Goal: Information Seeking & Learning: Find specific page/section

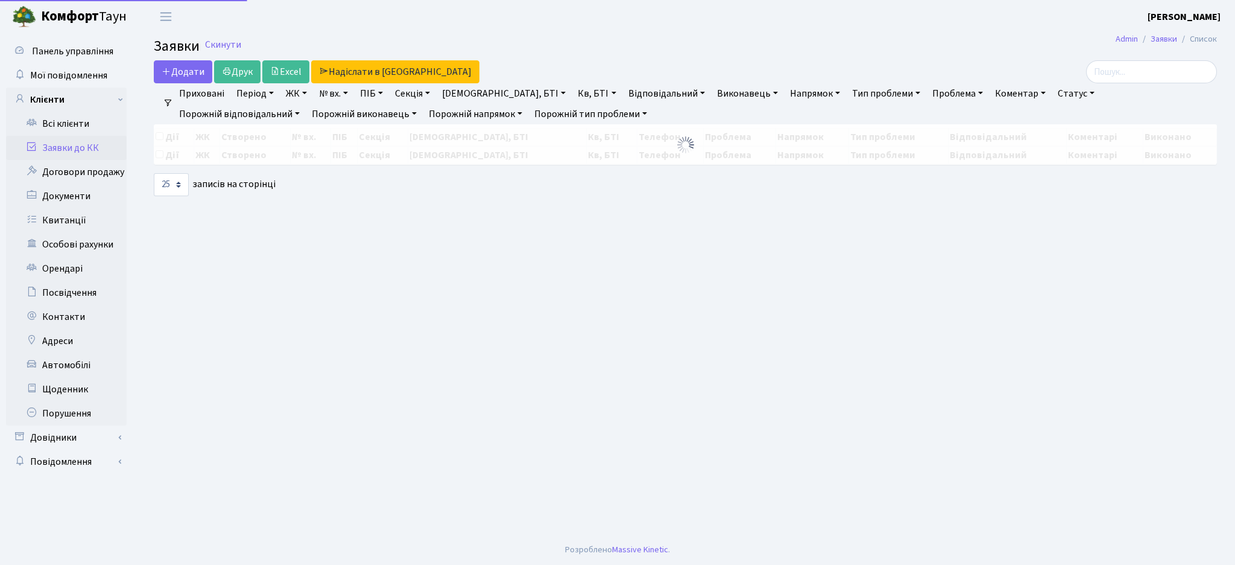
select select "25"
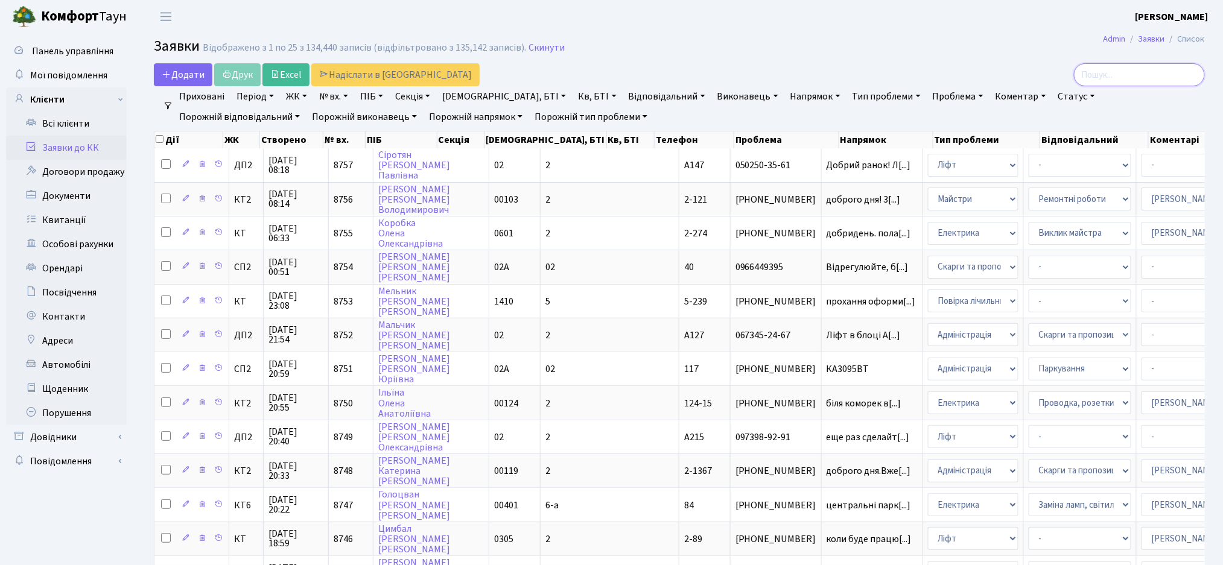
click at [1129, 80] on input "search" at bounding box center [1139, 74] width 131 height 23
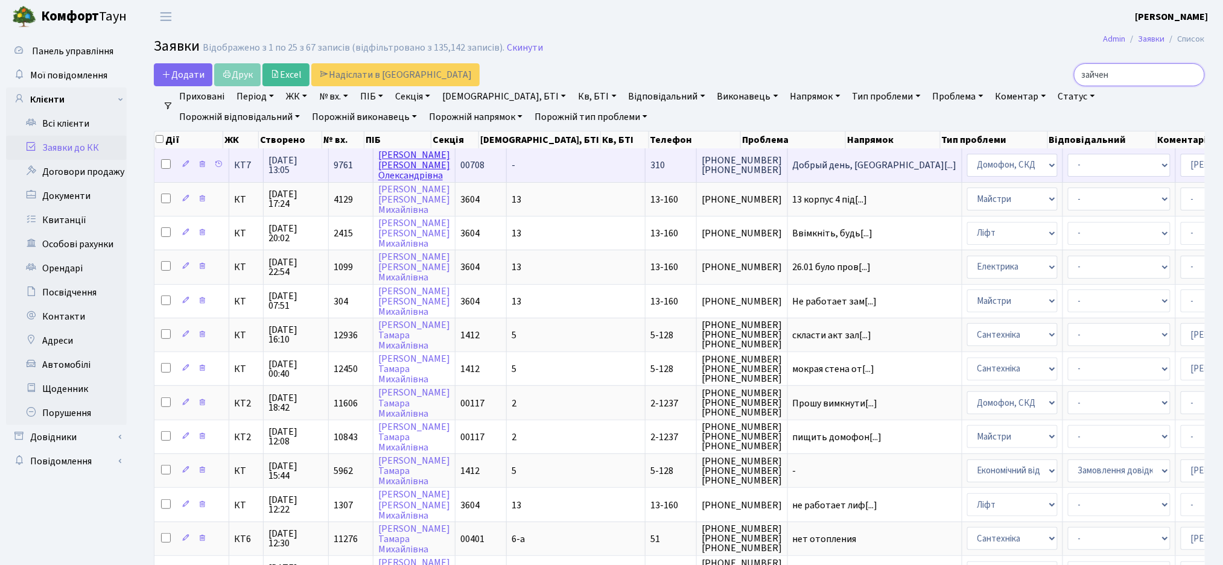
type input "зайчен"
click at [405, 168] on link "Зайченко Ганна Олександрівна" at bounding box center [414, 165] width 72 height 34
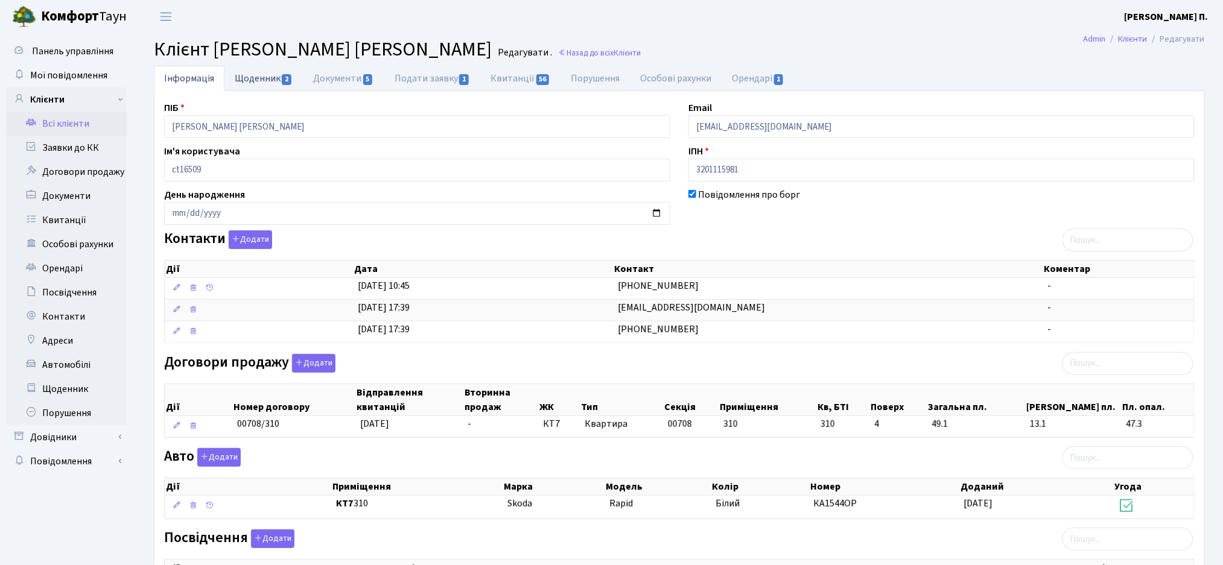
click at [256, 80] on link "Щоденник 2" at bounding box center [263, 78] width 78 height 25
select select "25"
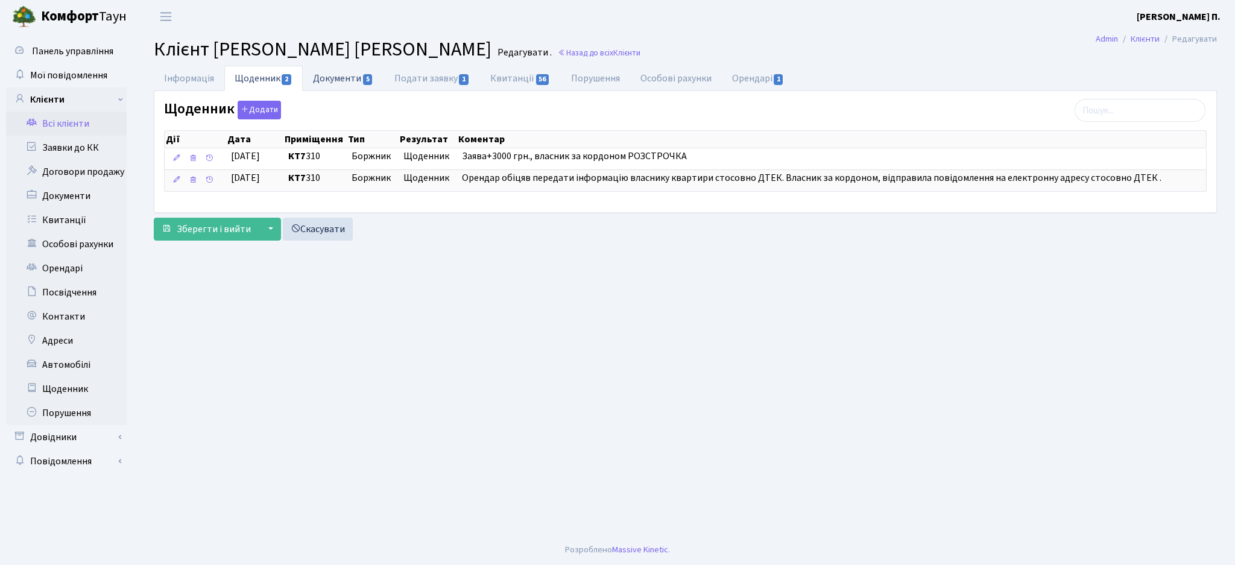
click at [321, 80] on link "Документи 5" at bounding box center [343, 78] width 81 height 25
select select "25"
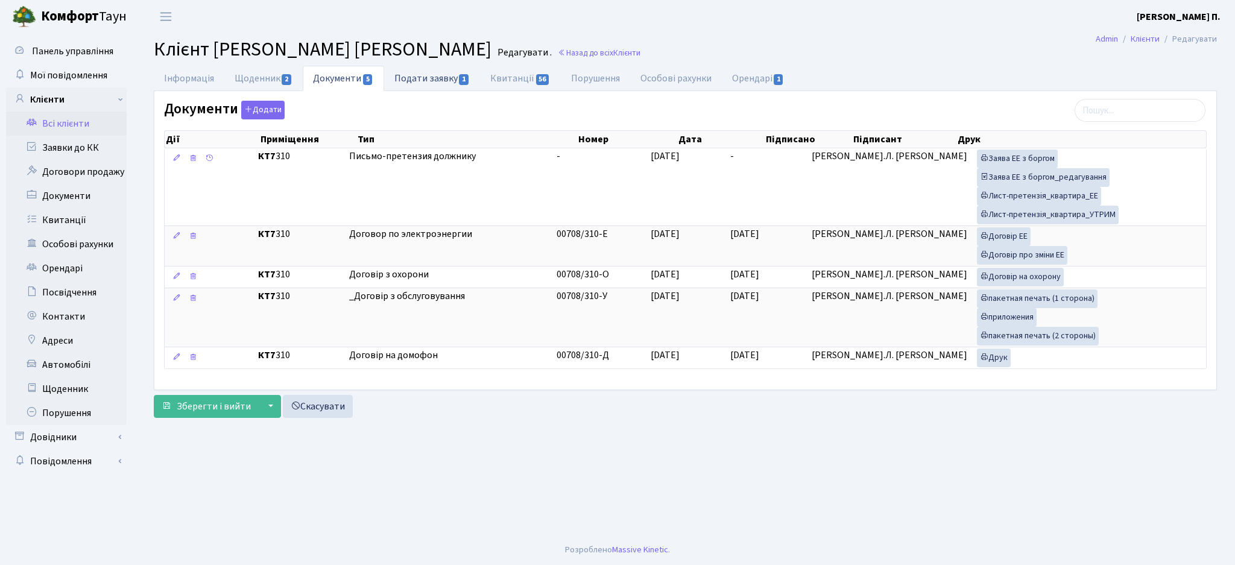
click at [437, 86] on link "Подати заявку 1" at bounding box center [432, 78] width 96 height 25
select select "25"
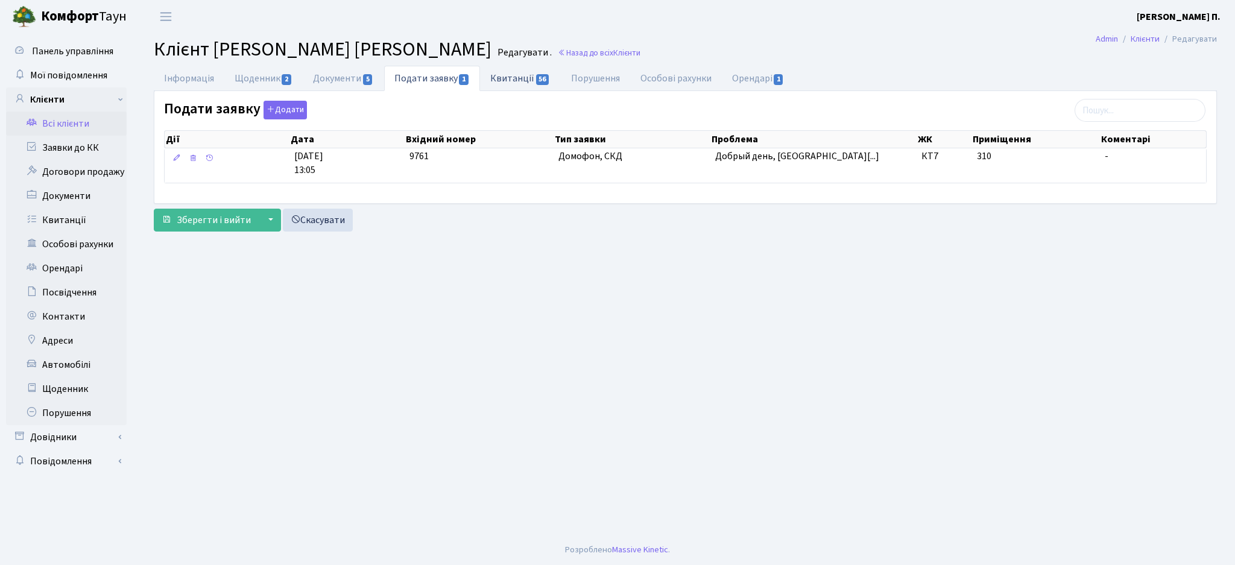
click at [528, 87] on link "Квитанції 56" at bounding box center [520, 78] width 80 height 25
select select "25"
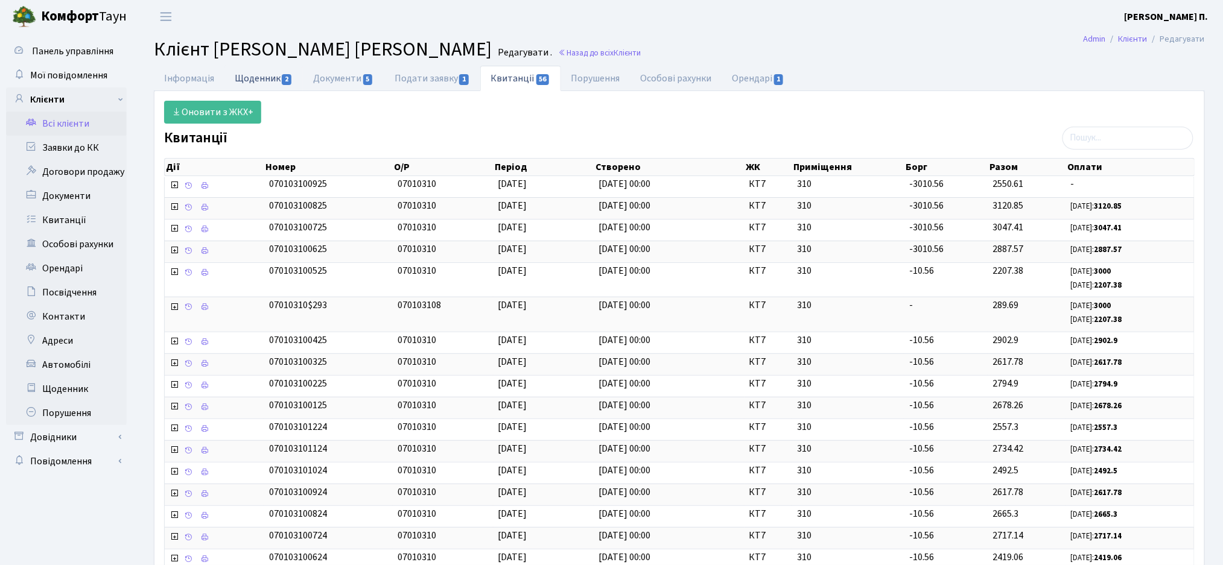
click at [240, 82] on link "Щоденник 2" at bounding box center [263, 78] width 78 height 25
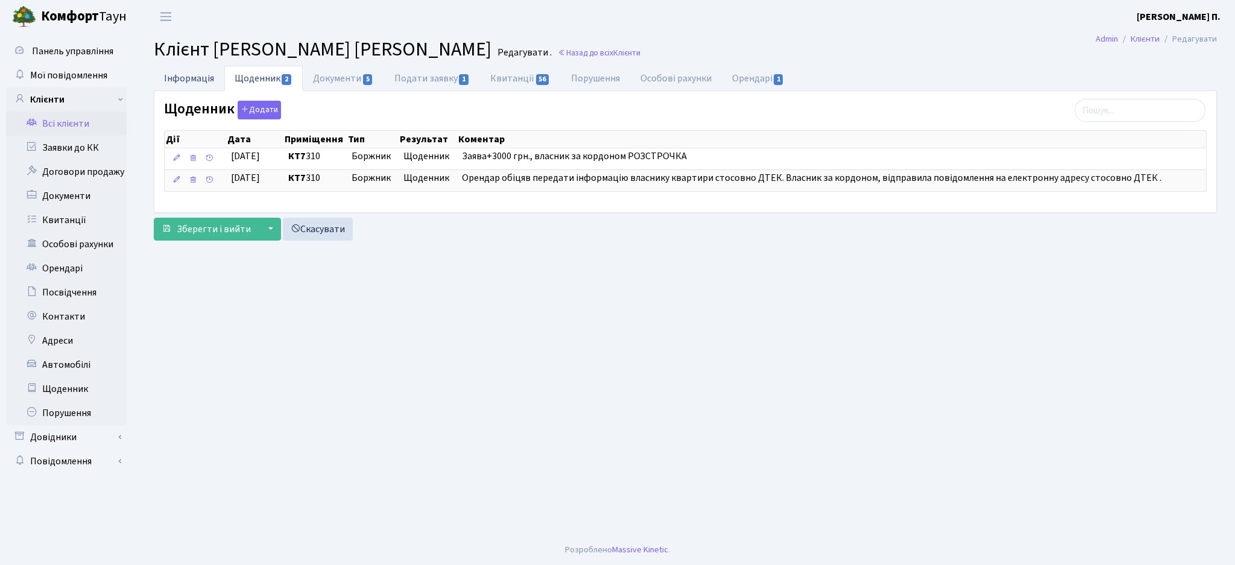
click at [195, 75] on link "Інформація" at bounding box center [189, 78] width 71 height 25
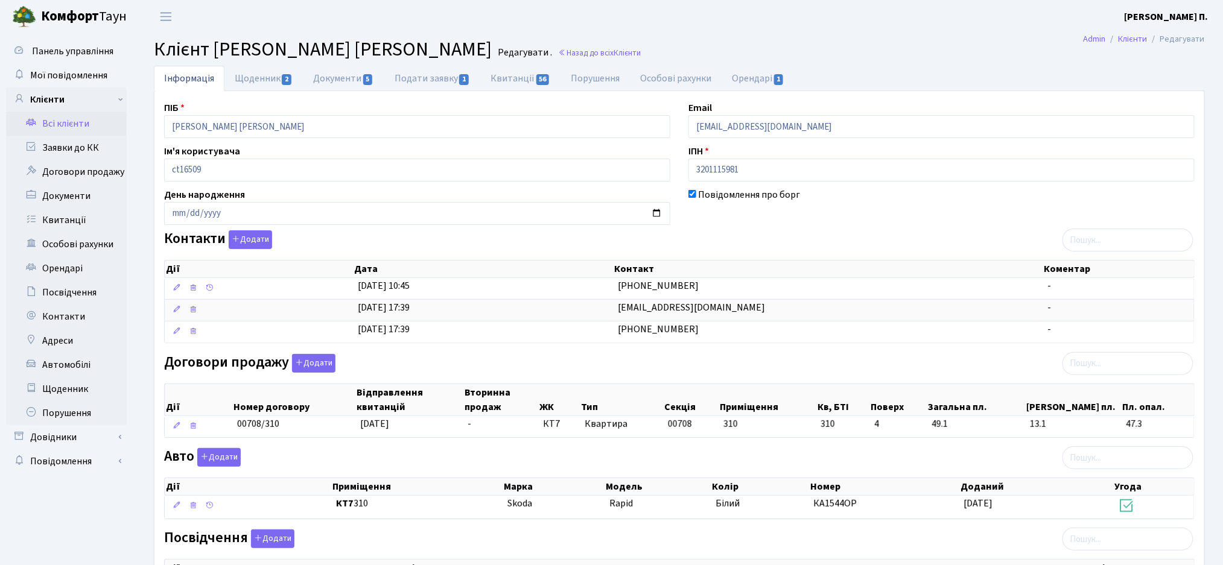
click at [68, 117] on link "Всі клієнти" at bounding box center [66, 124] width 121 height 24
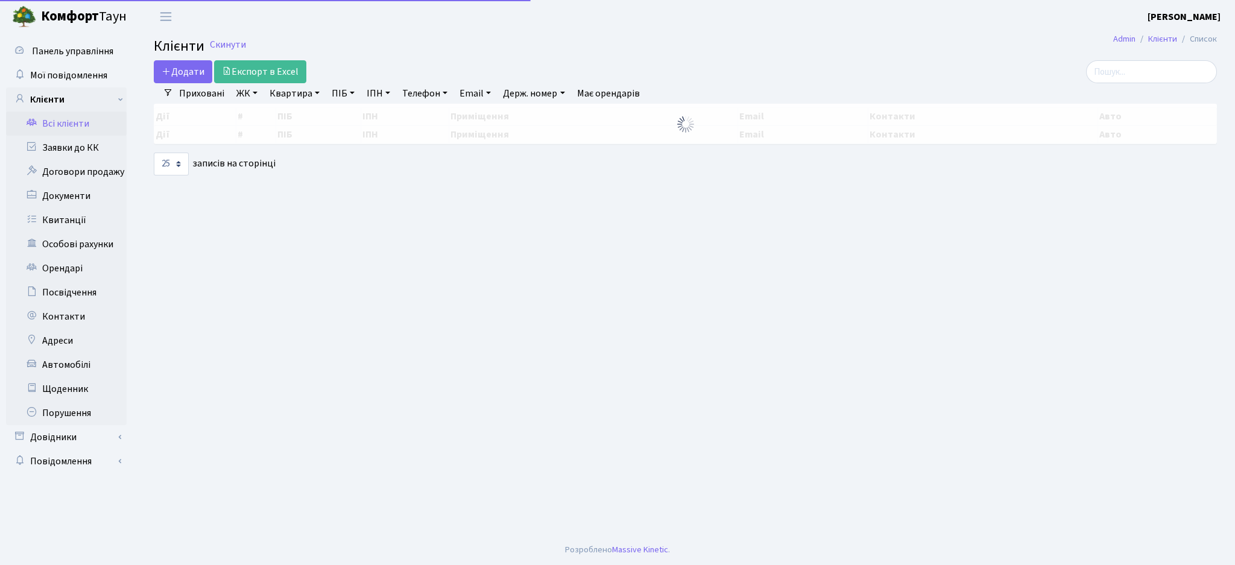
select select "25"
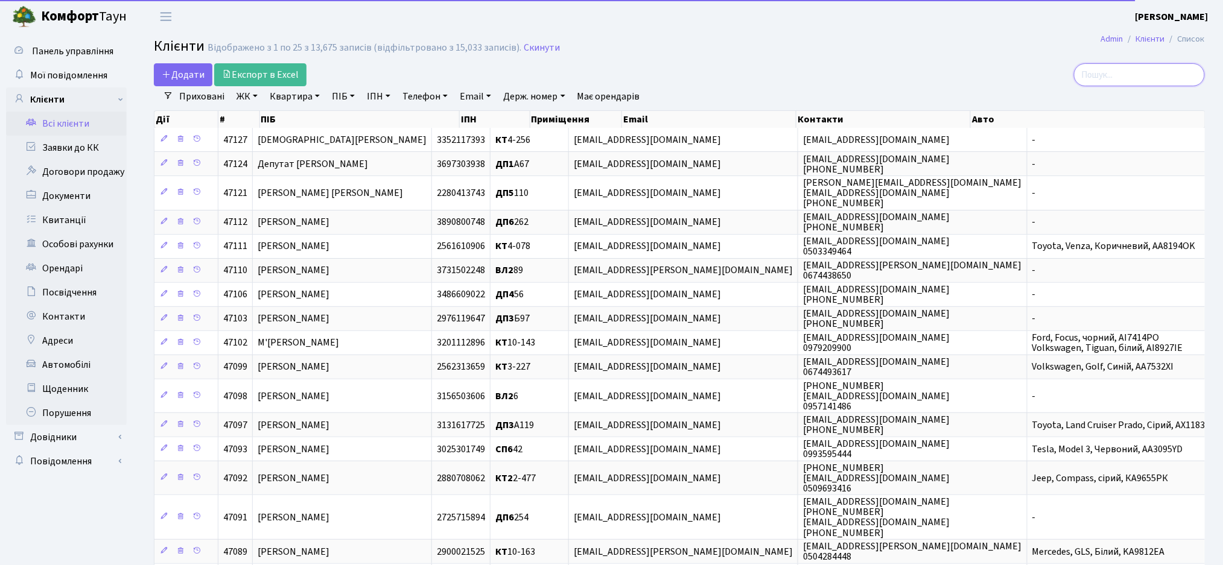
click at [1141, 72] on input "search" at bounding box center [1139, 74] width 131 height 23
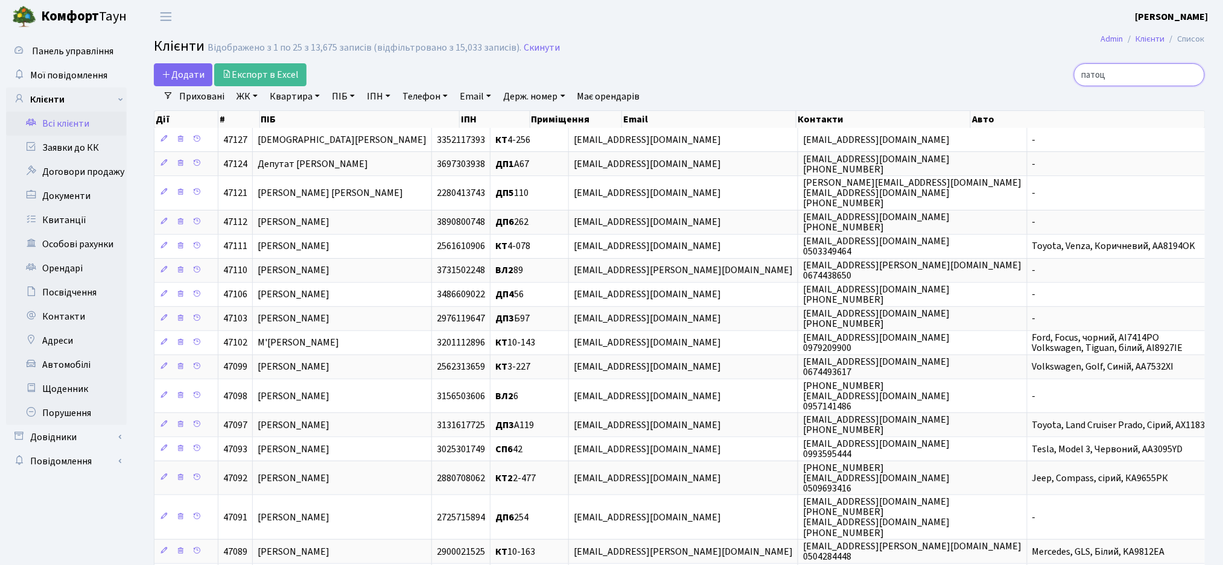
type input "патоць"
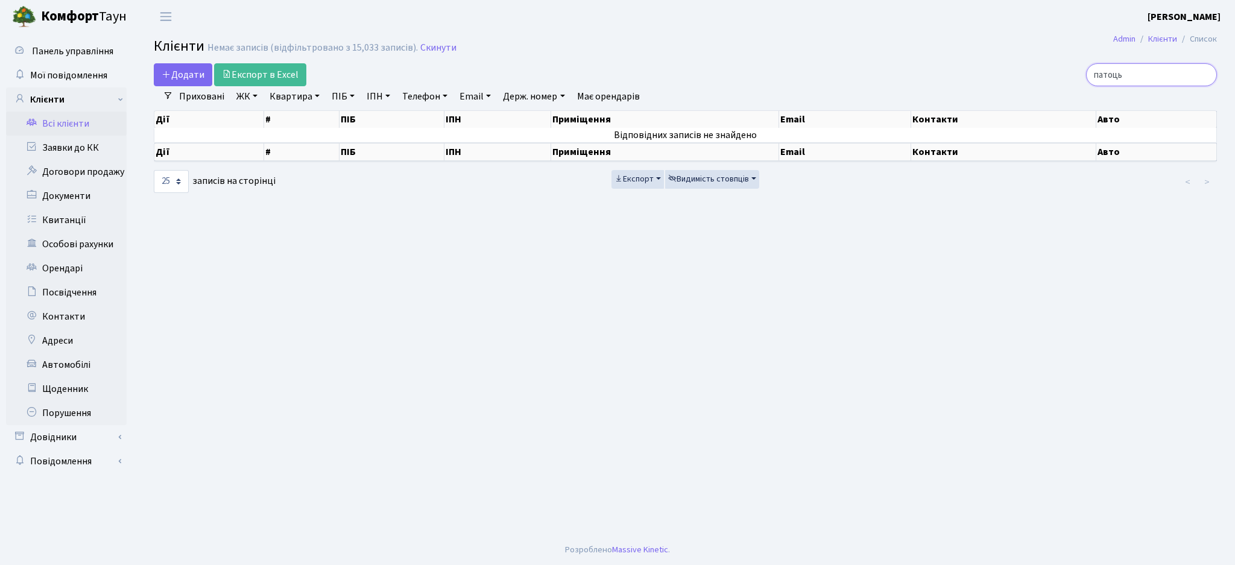
drag, startPoint x: 1156, startPoint y: 73, endPoint x: 831, endPoint y: 90, distance: 326.2
click at [900, 95] on div "Додати Експорт в Excel патоць Фільтри Приховані ЖК ТХ, вул. Ділова, 1/2 КТ, вул…" at bounding box center [686, 128] width 1082 height 131
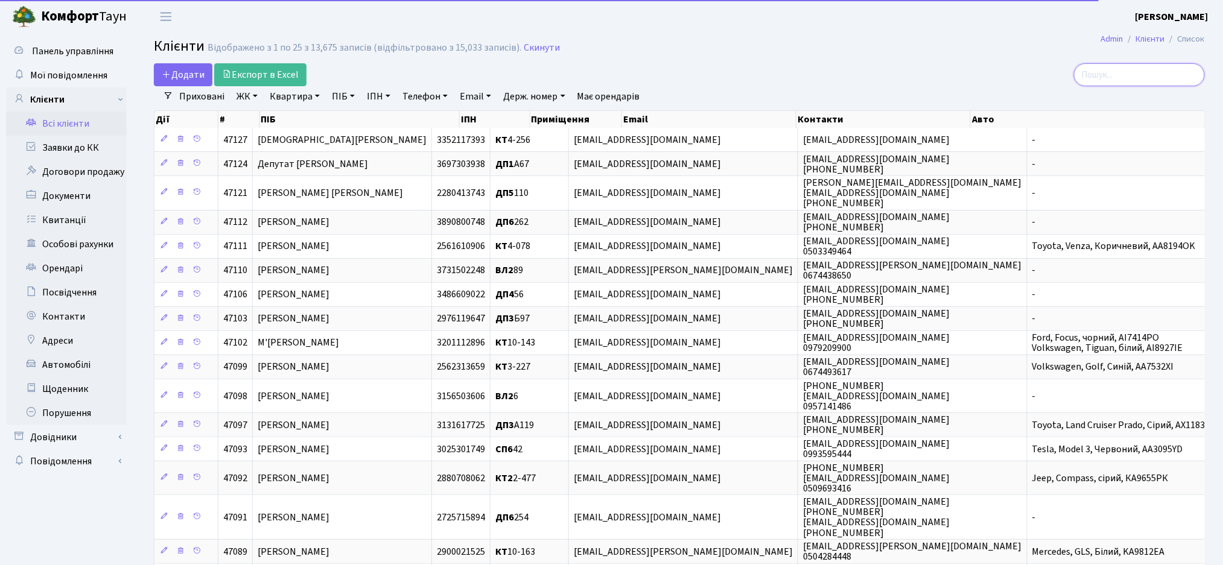
click at [1141, 75] on input "search" at bounding box center [1139, 74] width 131 height 23
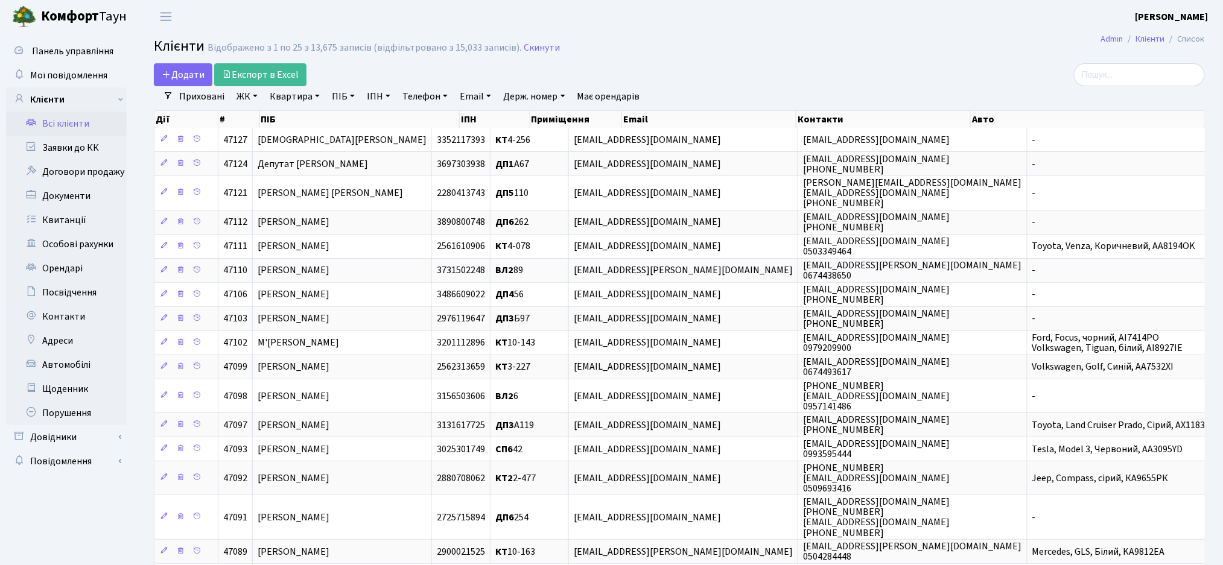
click at [878, 87] on div "Приховані ЖК ТХ, вул. Ділова, 1/2 КТ, вул. Регенераторна, 4 КТ2, просп. Соборно…" at bounding box center [684, 96] width 1022 height 21
click at [1121, 81] on input "search" at bounding box center [1139, 74] width 131 height 23
click at [1099, 80] on input "search" at bounding box center [1139, 74] width 131 height 23
click at [239, 97] on link "ЖК" at bounding box center [247, 96] width 31 height 21
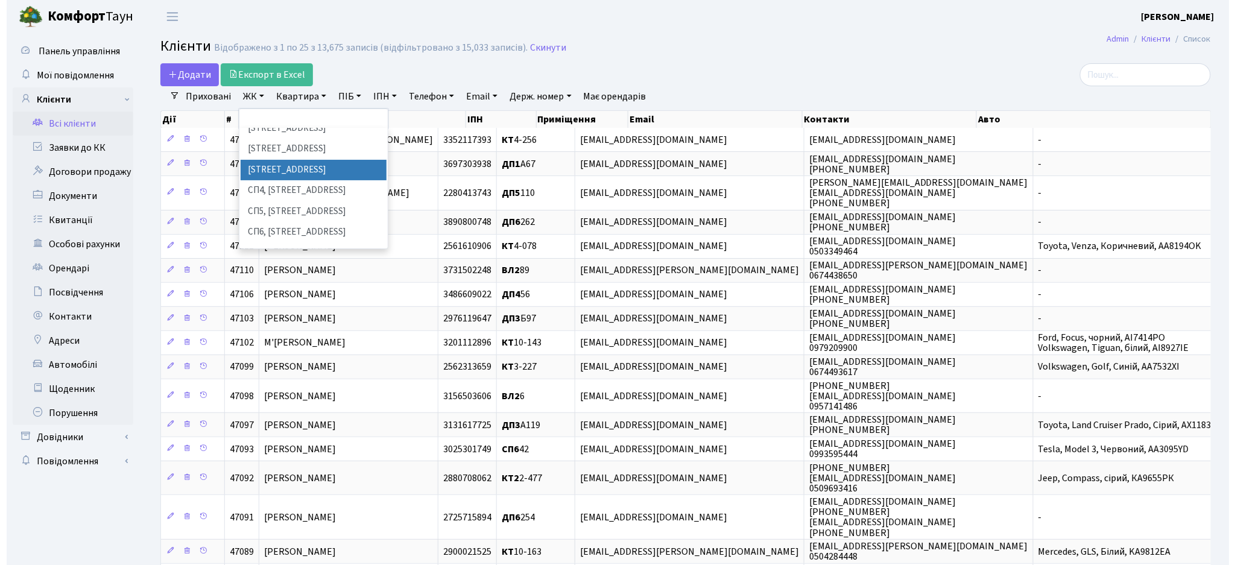
scroll to position [241, 0]
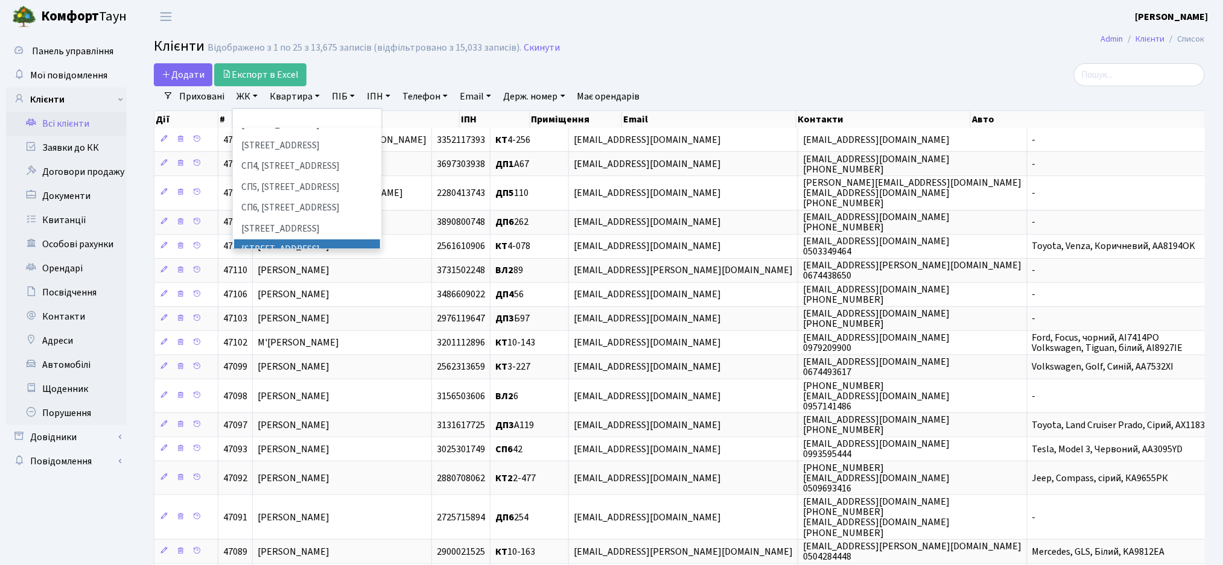
drag, startPoint x: 288, startPoint y: 203, endPoint x: 440, endPoint y: 193, distance: 152.3
click at [288, 239] on li "[STREET_ADDRESS]" at bounding box center [307, 249] width 146 height 21
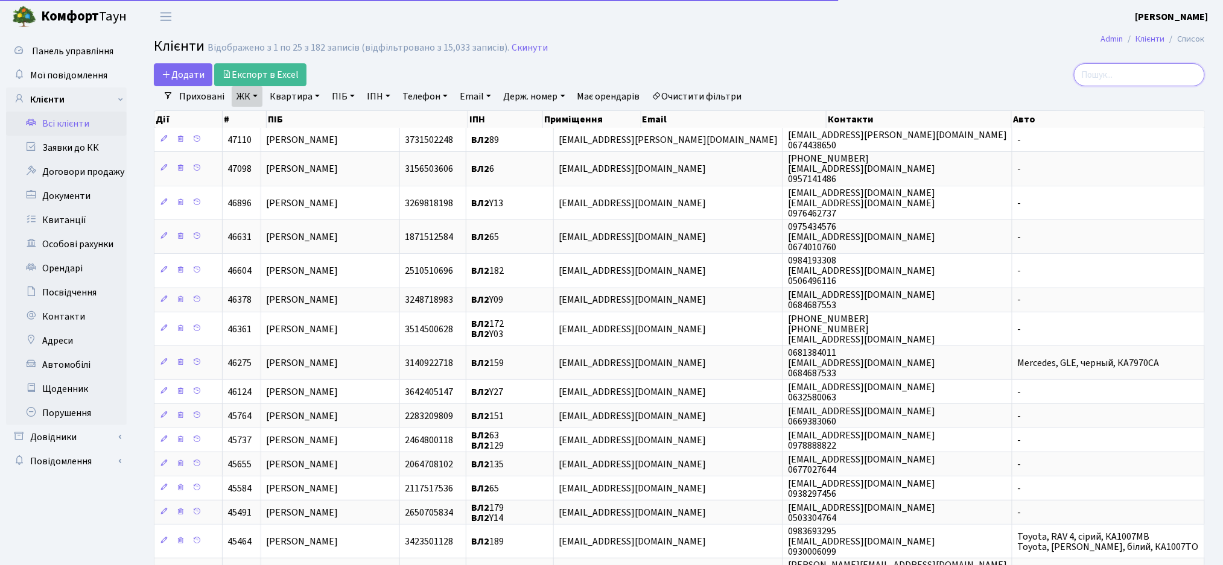
click at [1135, 74] on input "search" at bounding box center [1139, 74] width 131 height 23
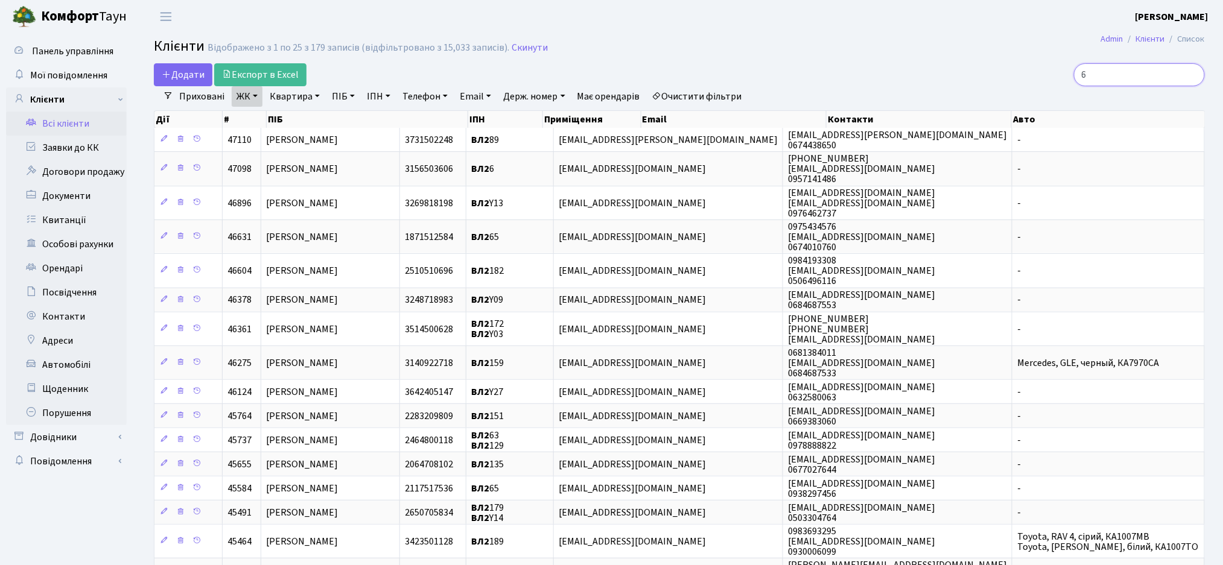
type input "6"
click at [291, 96] on link "Квартира" at bounding box center [295, 96] width 60 height 21
click at [291, 128] on input "text" at bounding box center [300, 120] width 71 height 23
type input "6"
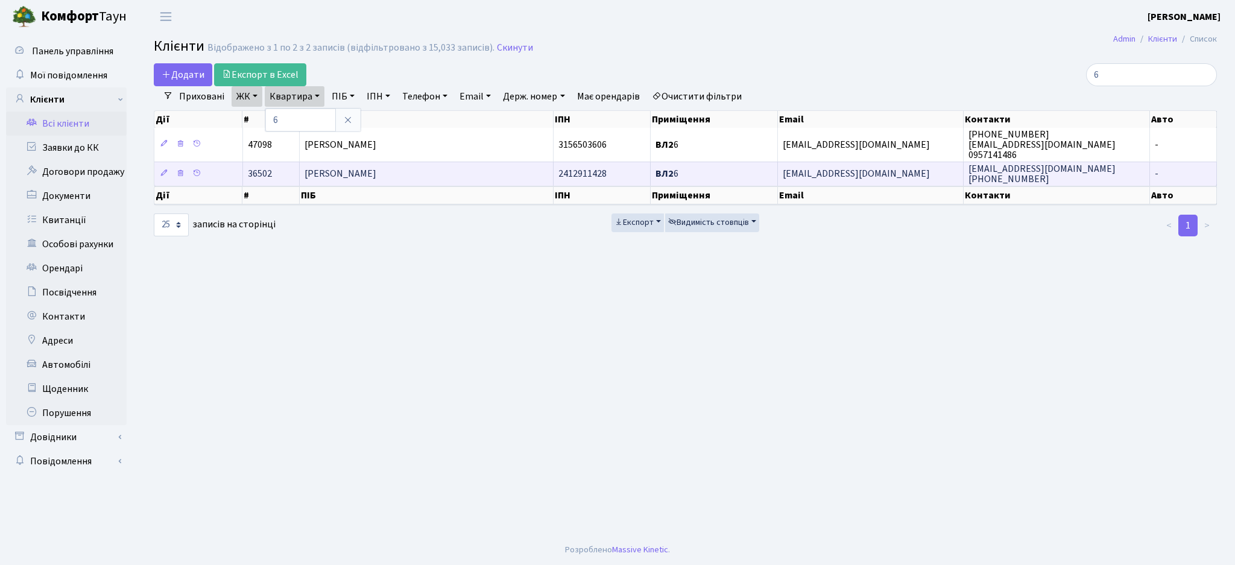
click at [463, 170] on td "[PERSON_NAME]" at bounding box center [427, 174] width 254 height 24
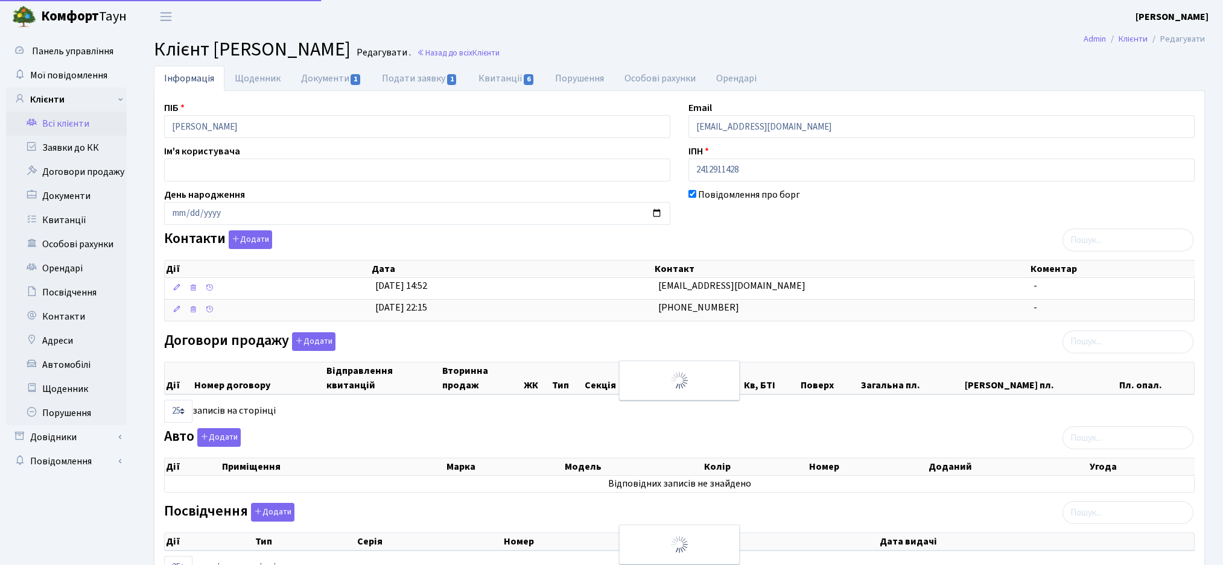
select select "25"
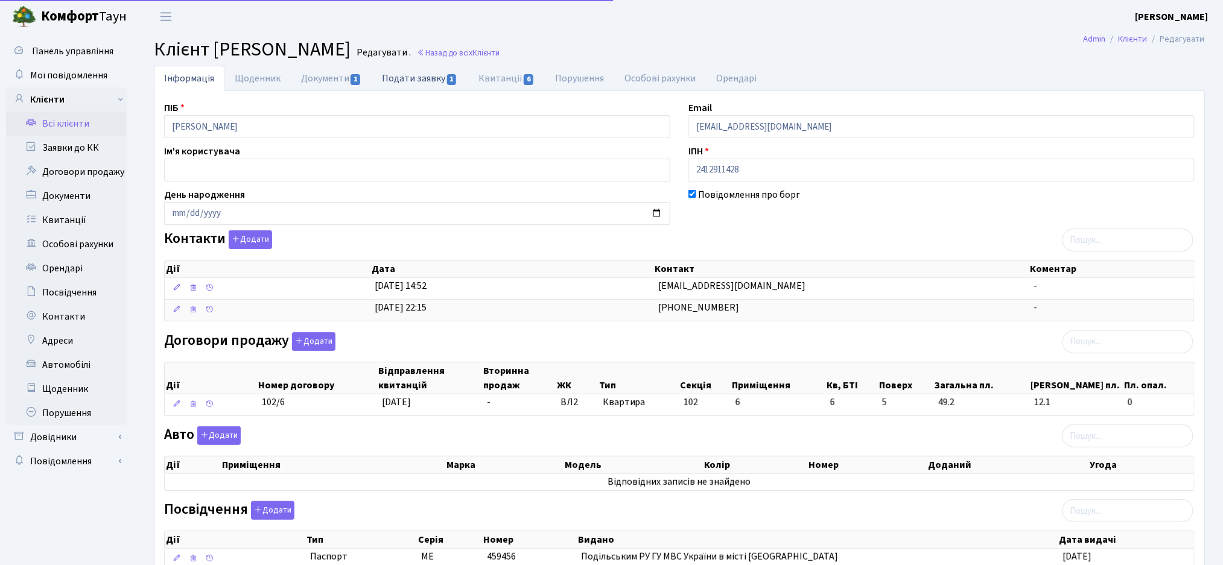
click at [410, 80] on link "Подати заявку 1" at bounding box center [420, 78] width 96 height 25
select select "25"
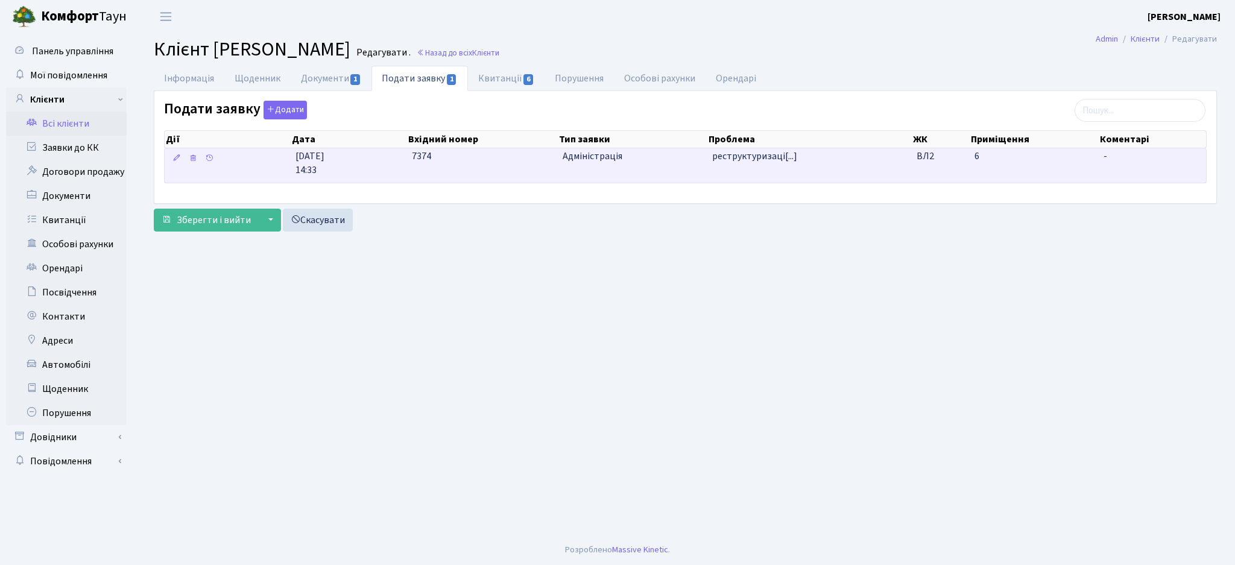
click at [730, 171] on td "реструктуризаці[...]" at bounding box center [810, 165] width 205 height 34
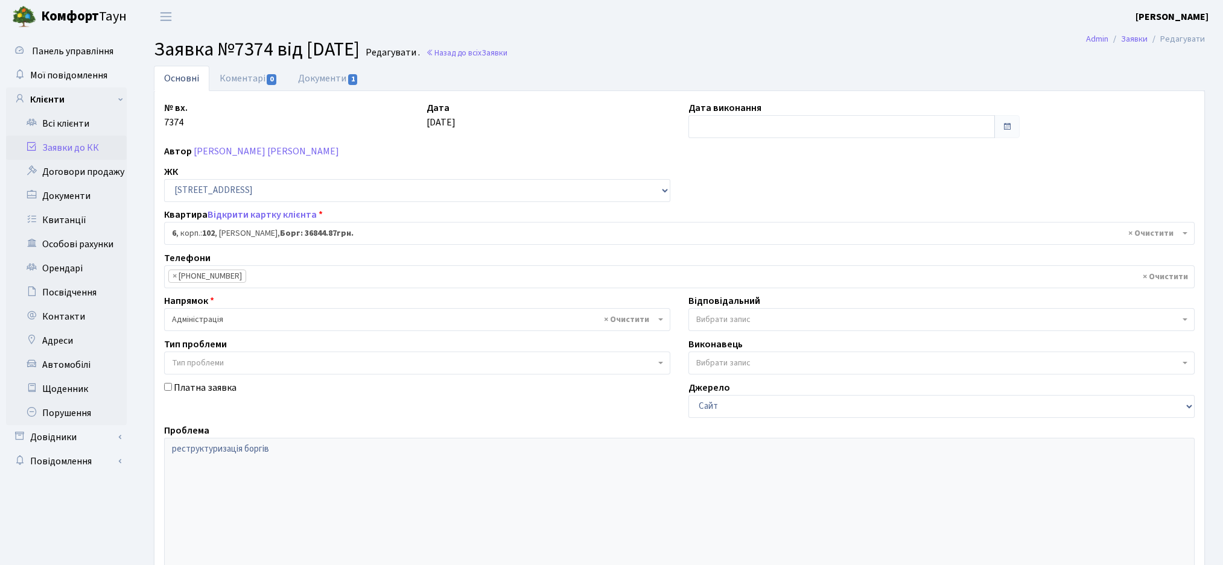
select select "37957"
click at [326, 76] on link "Документи 1" at bounding box center [328, 78] width 81 height 25
select select "25"
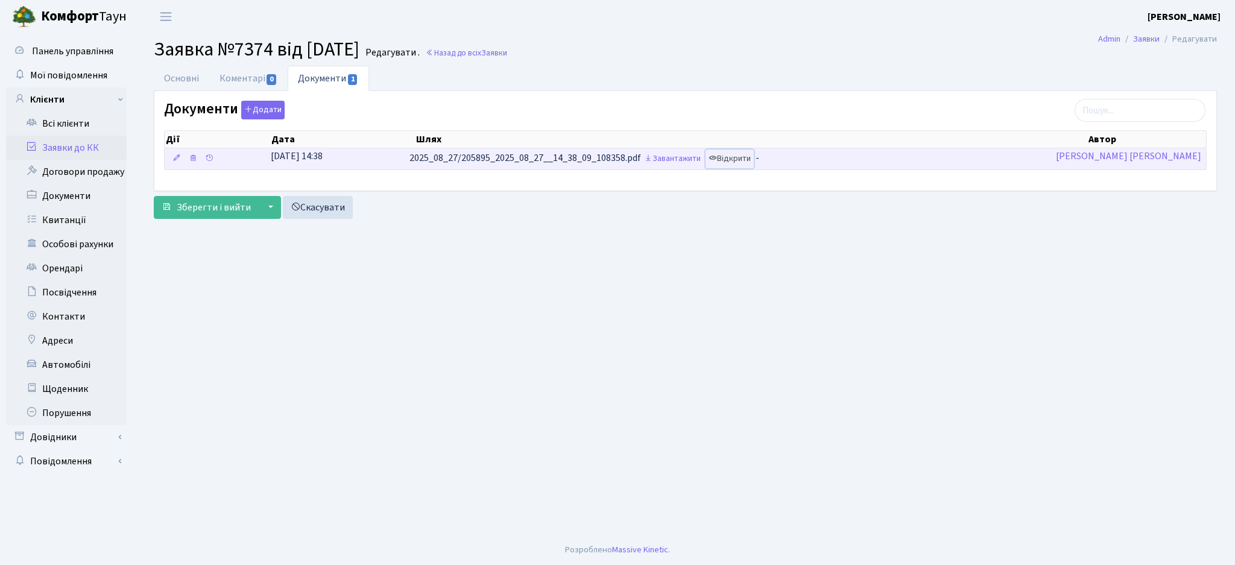
click at [754, 161] on link "Відкрити" at bounding box center [730, 159] width 48 height 19
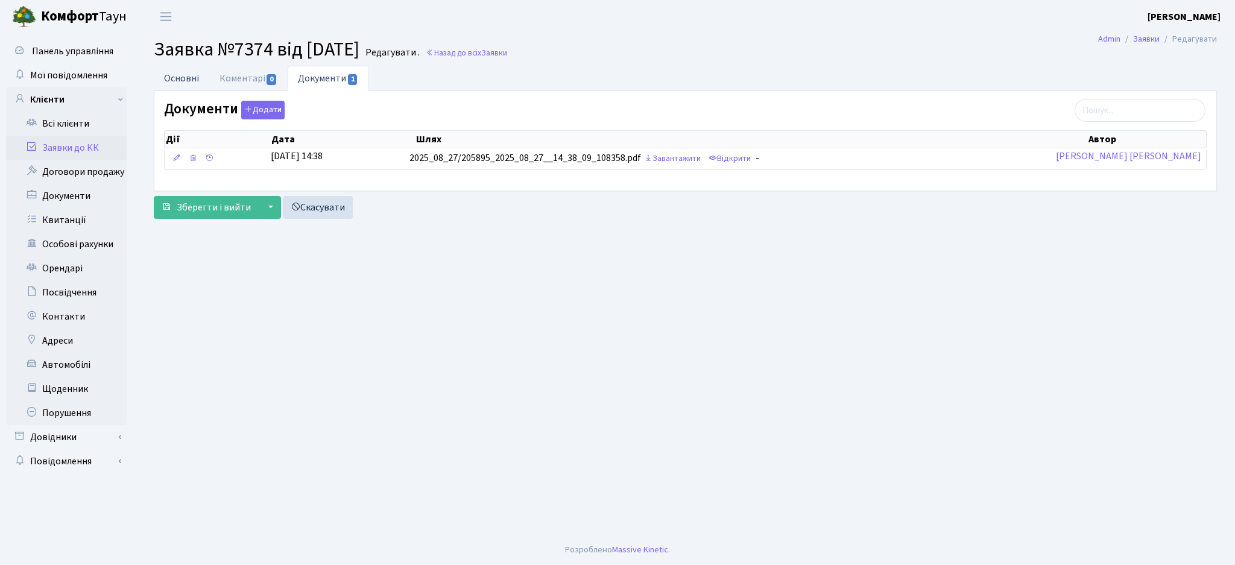
click at [188, 84] on link "Основні" at bounding box center [182, 78] width 56 height 25
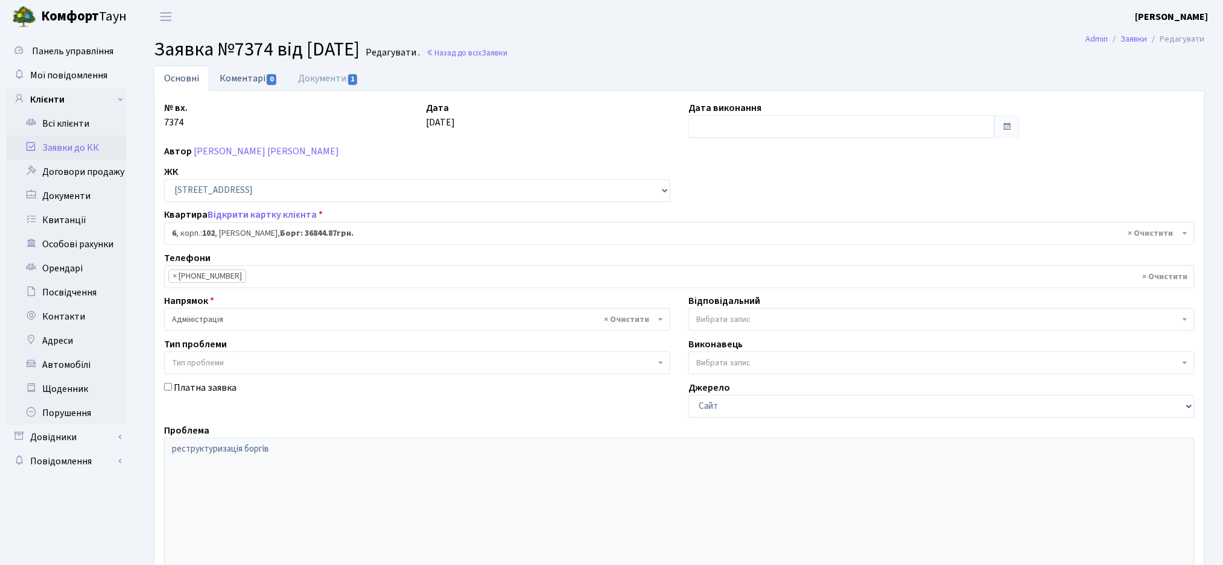
click at [249, 77] on link "Коментарі 0" at bounding box center [248, 78] width 78 height 25
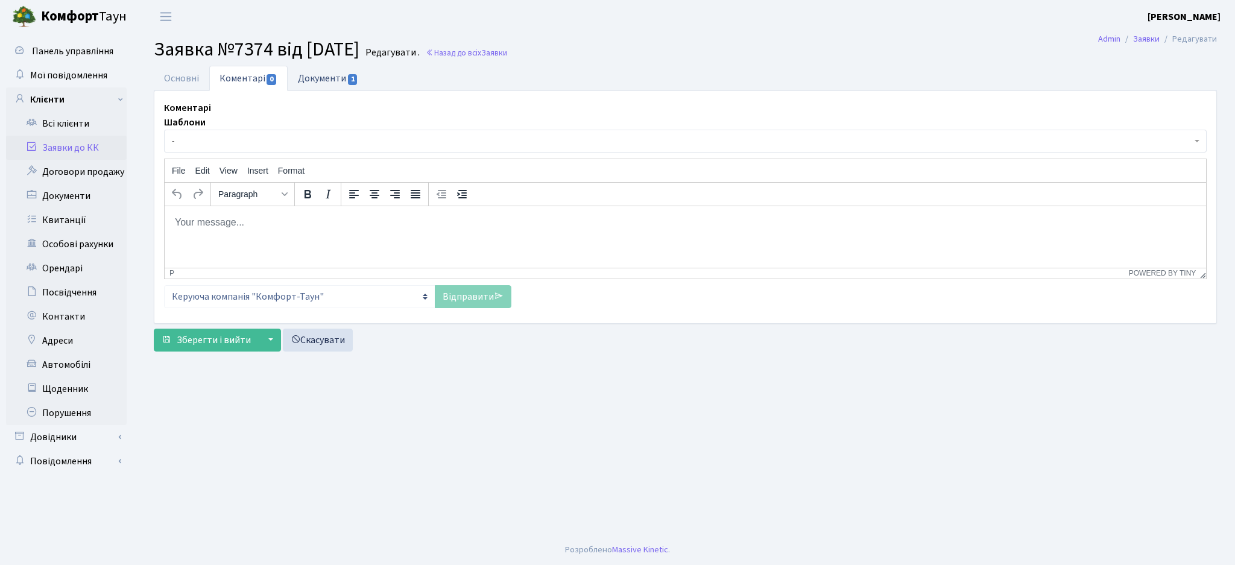
click at [314, 80] on link "Документи 1" at bounding box center [328, 78] width 81 height 25
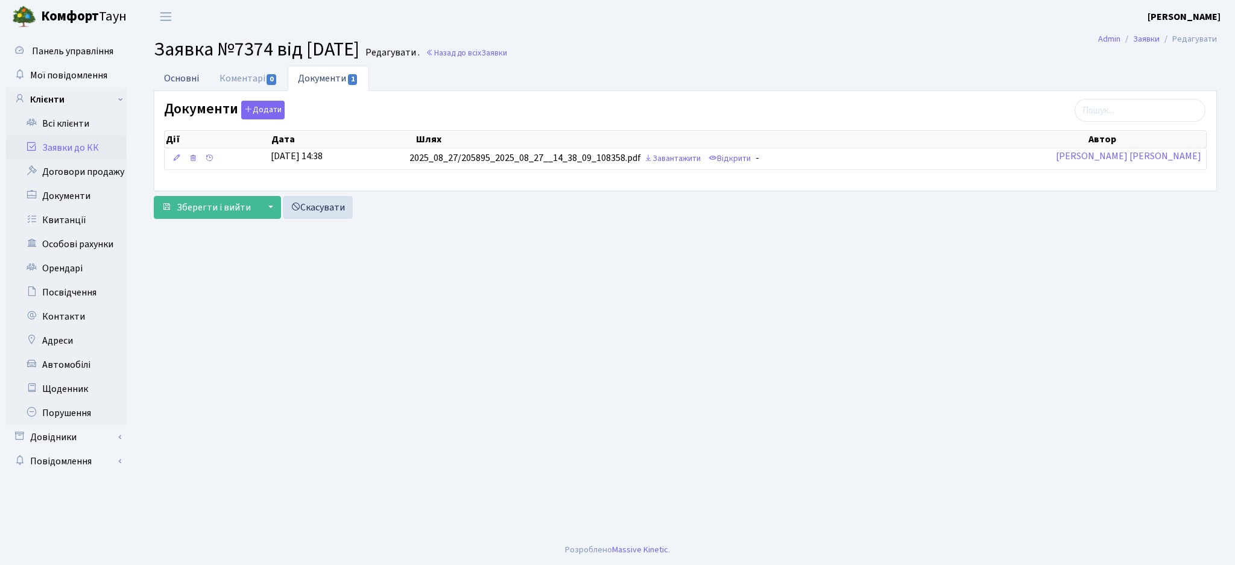
click at [168, 76] on link "Основні" at bounding box center [182, 78] width 56 height 25
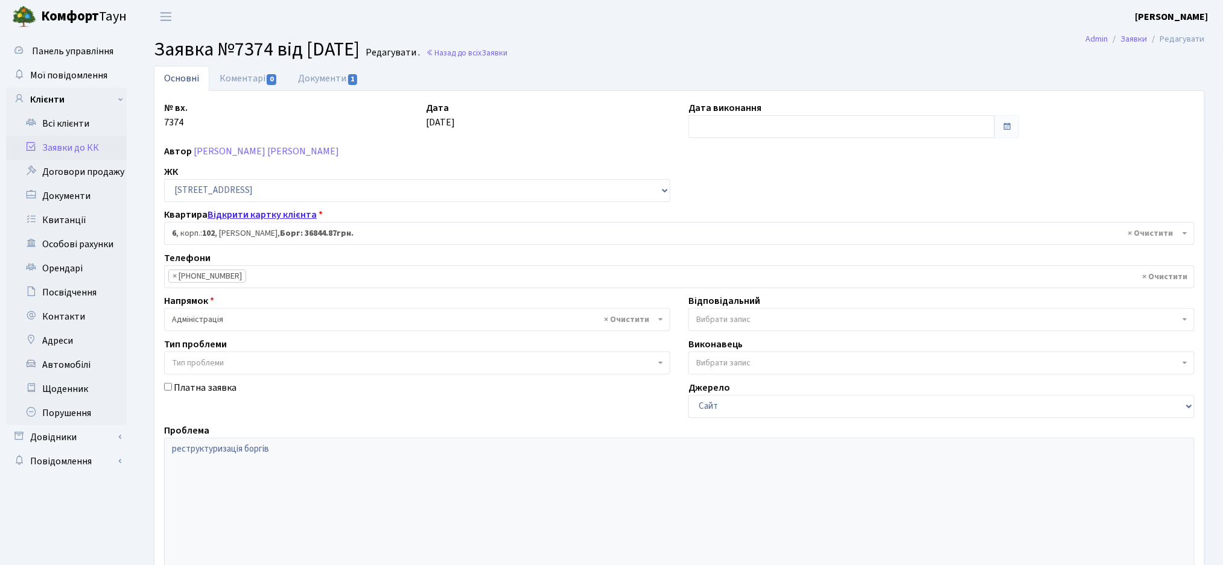
click at [277, 218] on link "Відкрити картку клієнта" at bounding box center [262, 214] width 109 height 13
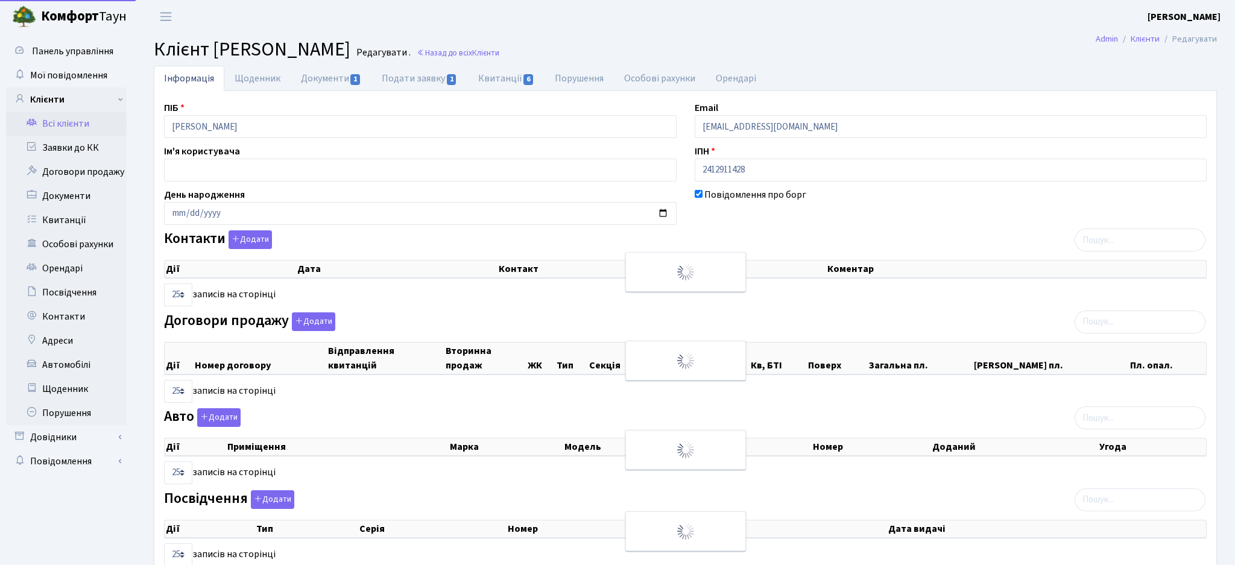
select select "25"
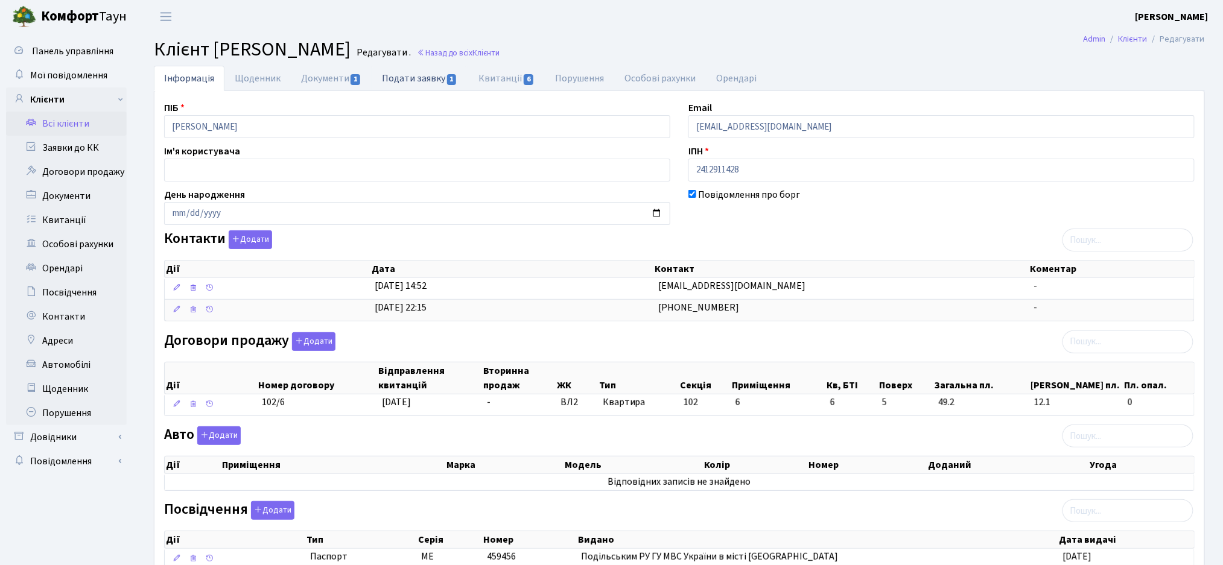
click at [425, 75] on link "Подати заявку 1" at bounding box center [420, 78] width 96 height 25
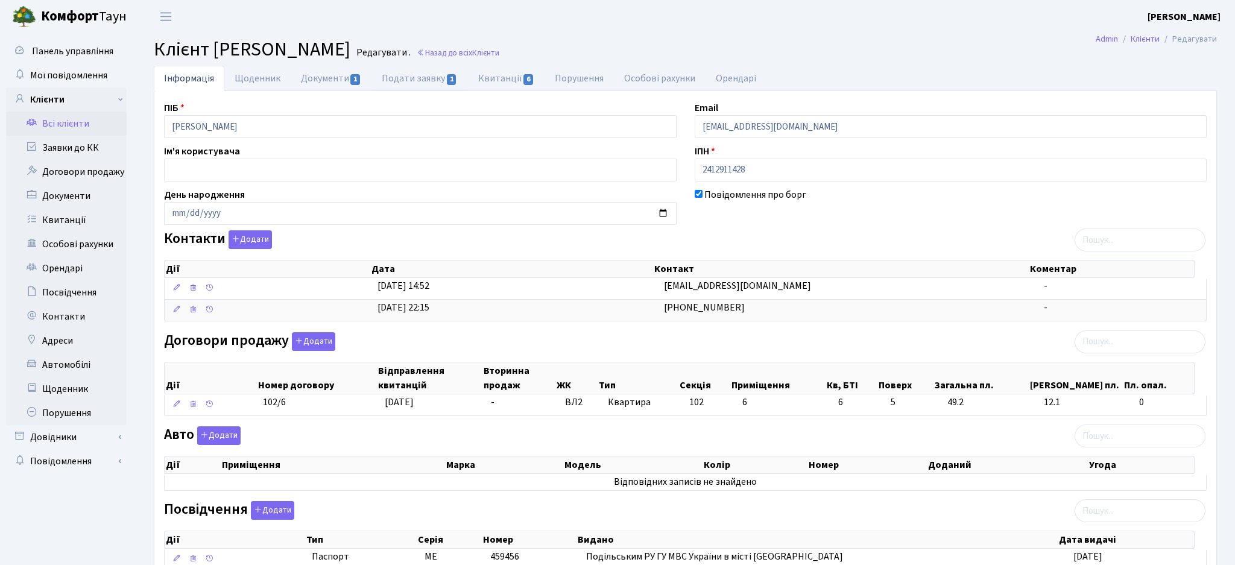
select select "25"
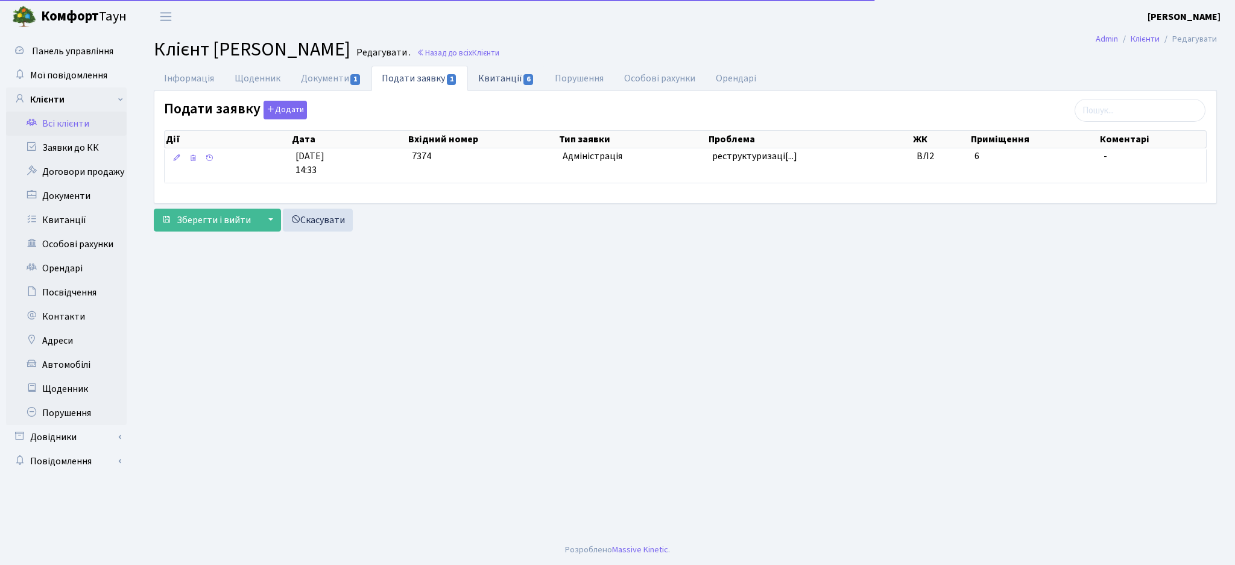
click at [504, 77] on link "Квитанції 6" at bounding box center [506, 78] width 77 height 25
select select "25"
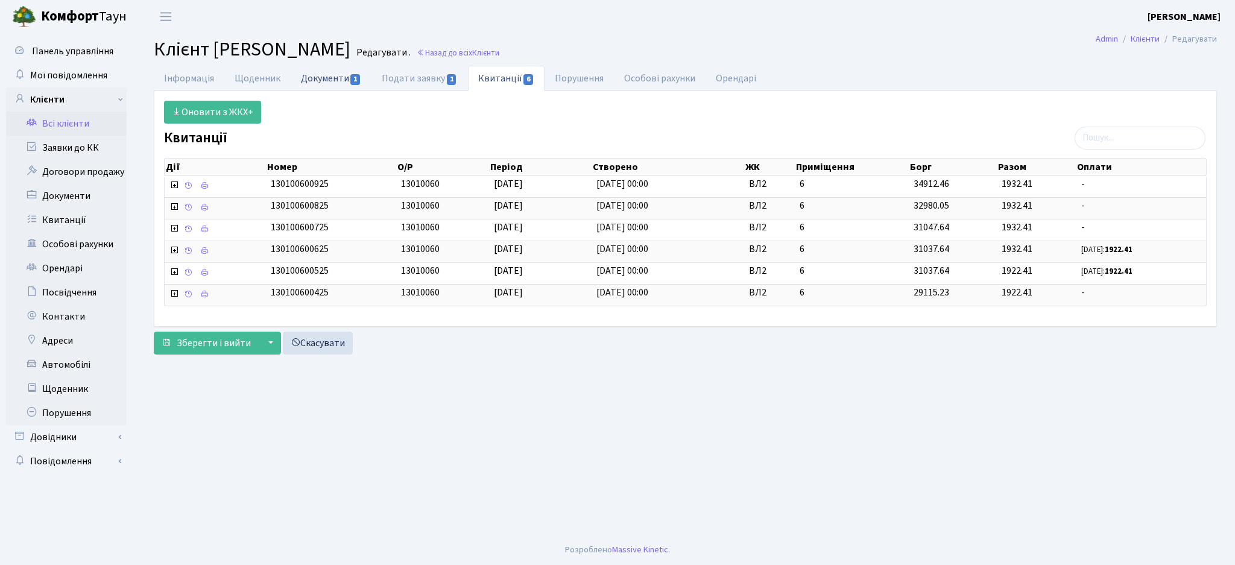
click at [333, 82] on link "Документи 1" at bounding box center [331, 78] width 81 height 25
select select "25"
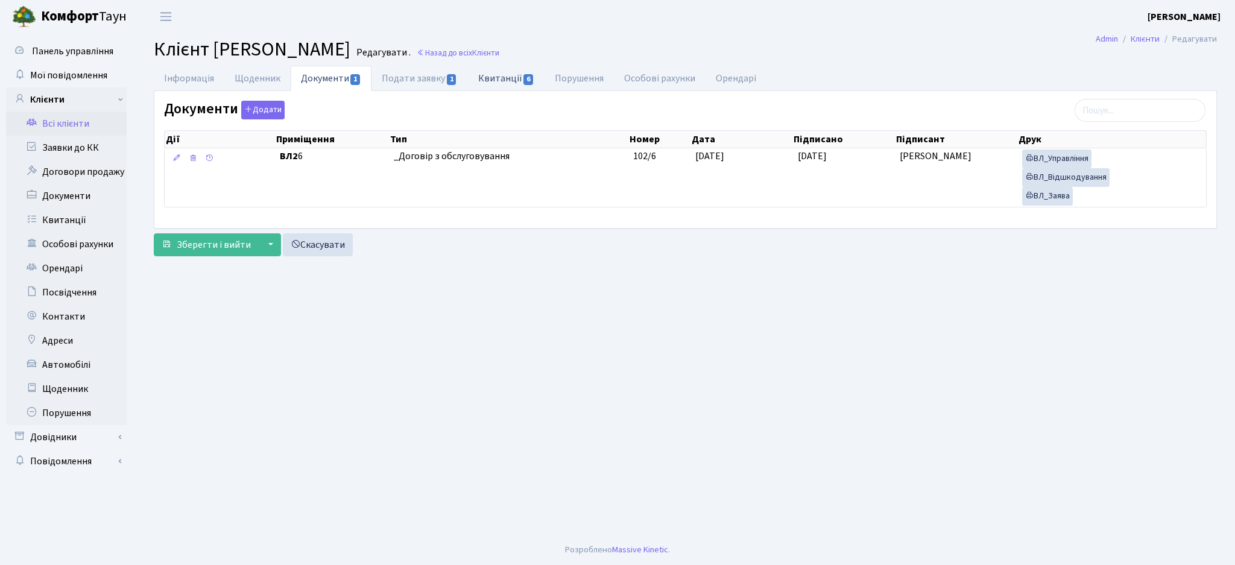
click at [507, 81] on link "Квитанції 6" at bounding box center [506, 78] width 77 height 25
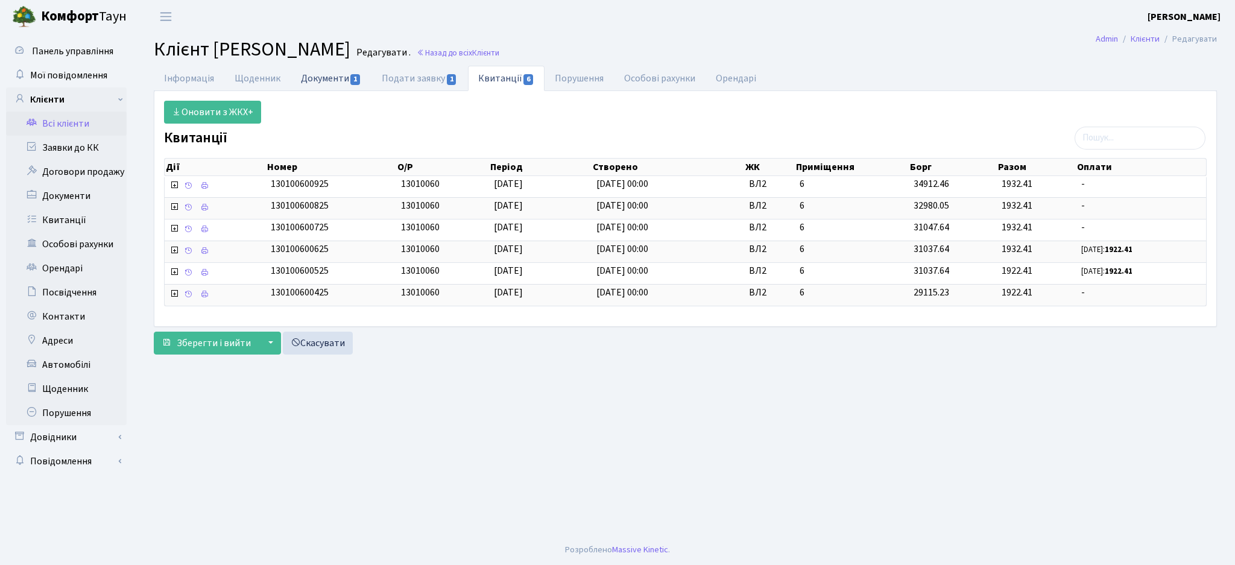
click at [323, 85] on link "Документи 1" at bounding box center [331, 78] width 81 height 25
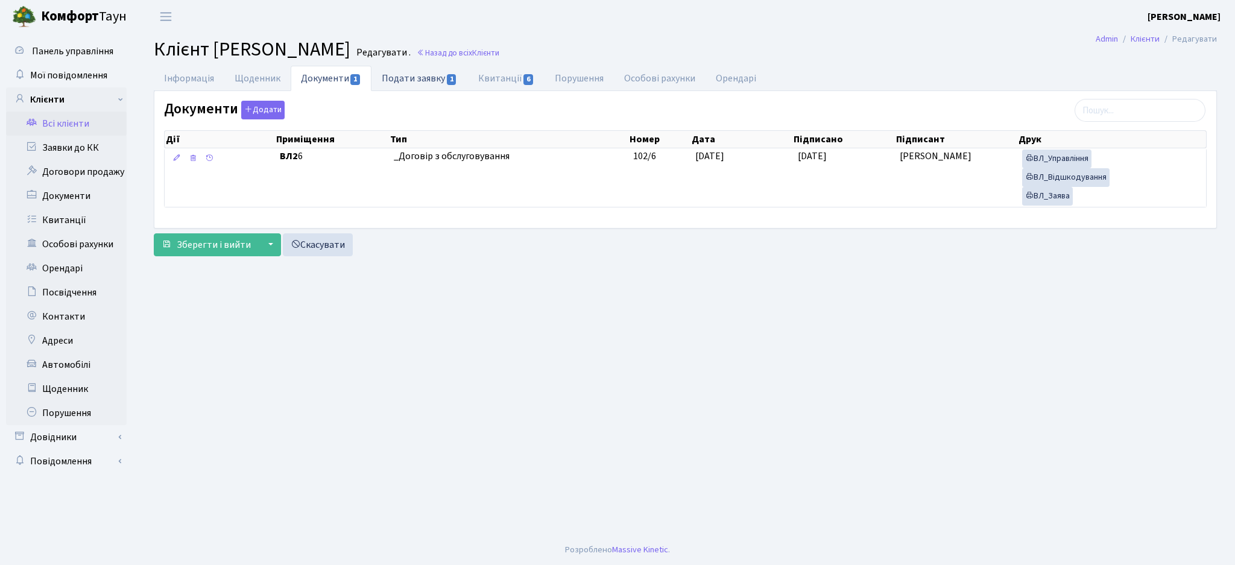
click at [410, 80] on link "Подати заявку 1" at bounding box center [420, 78] width 96 height 25
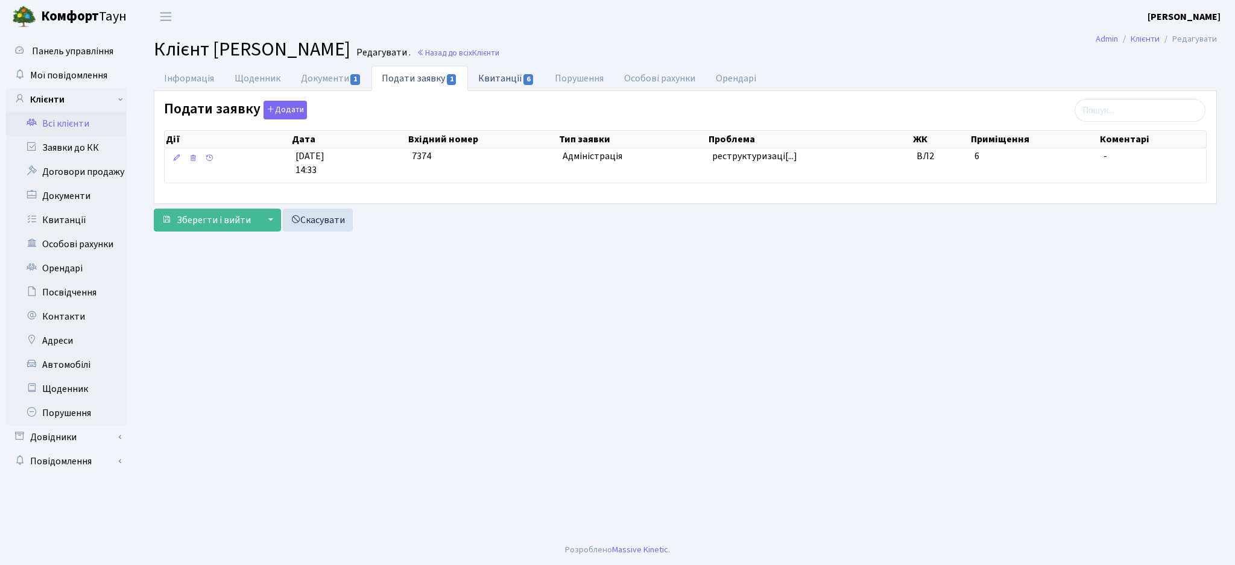
click at [513, 82] on link "Квитанції 6" at bounding box center [506, 78] width 77 height 25
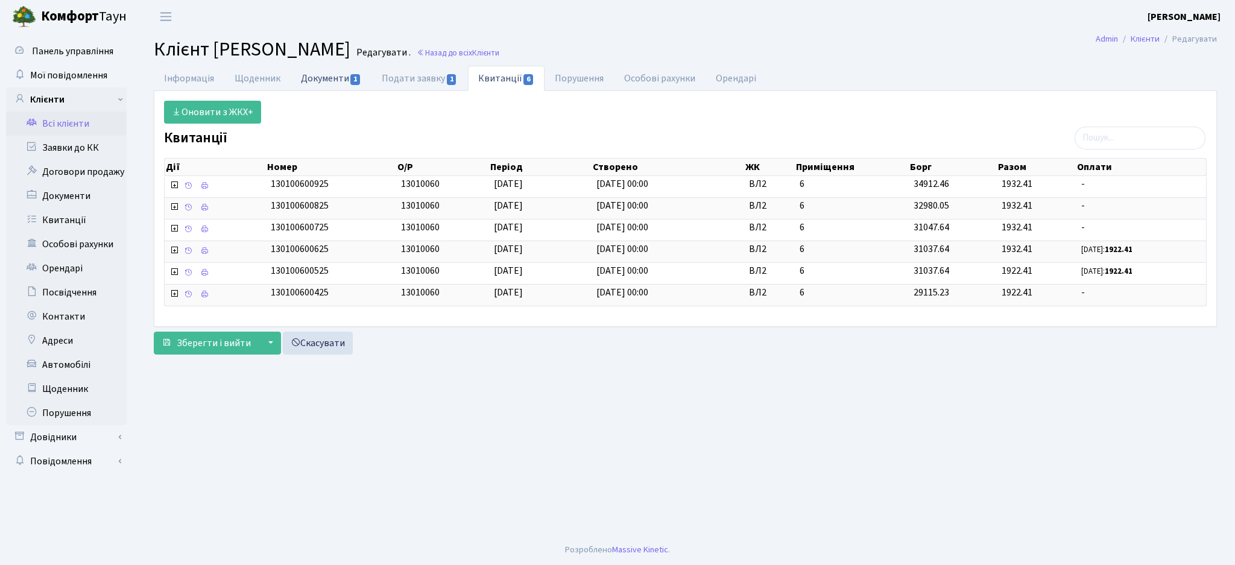
click at [332, 81] on link "Документи 1" at bounding box center [331, 78] width 81 height 25
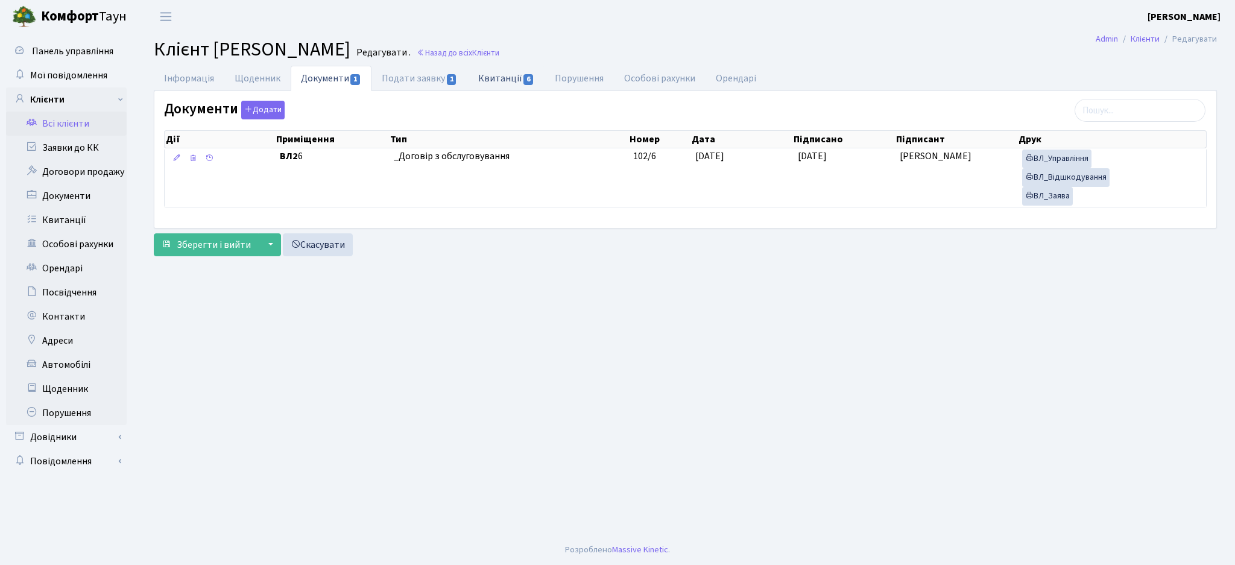
click at [491, 82] on link "Квитанції 6" at bounding box center [506, 78] width 77 height 25
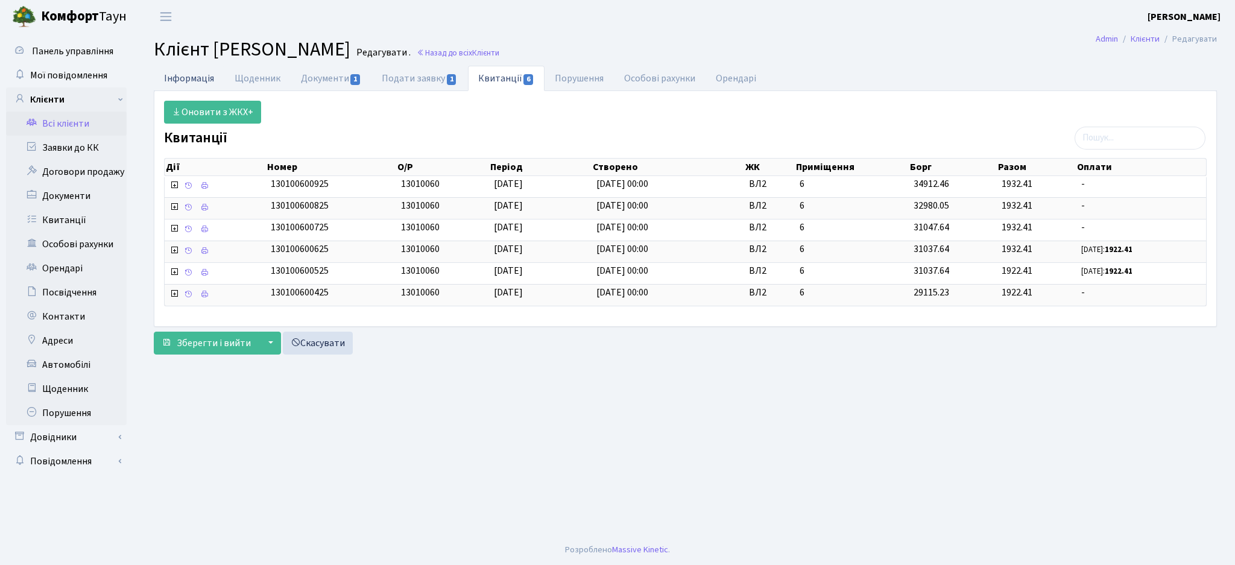
click at [201, 86] on link "Інформація" at bounding box center [189, 78] width 71 height 25
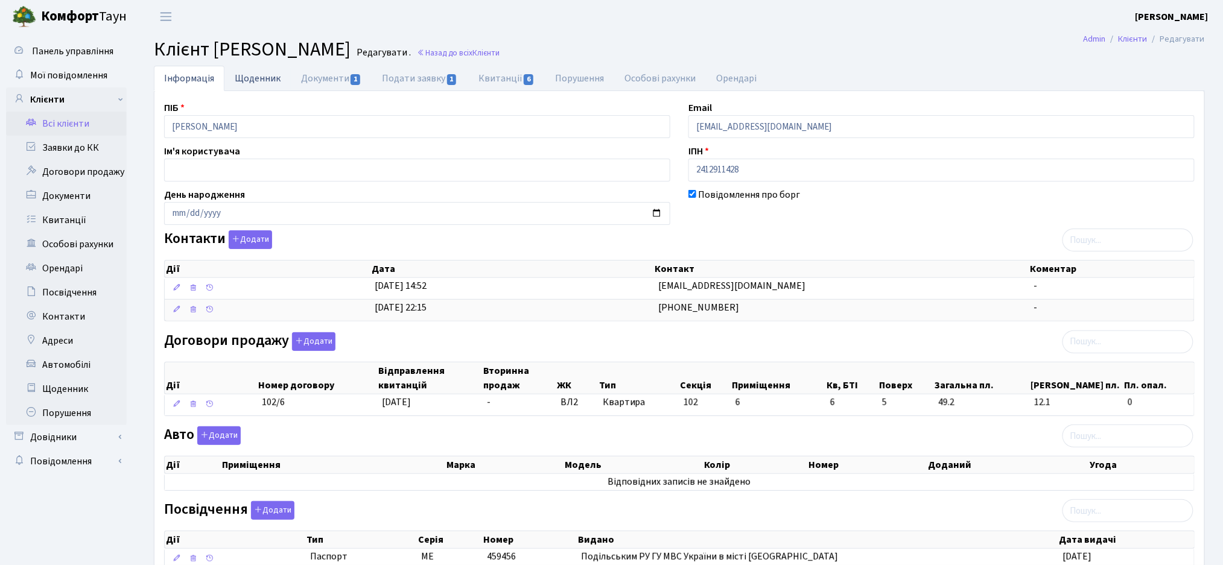
click at [268, 81] on link "Щоденник" at bounding box center [257, 78] width 66 height 25
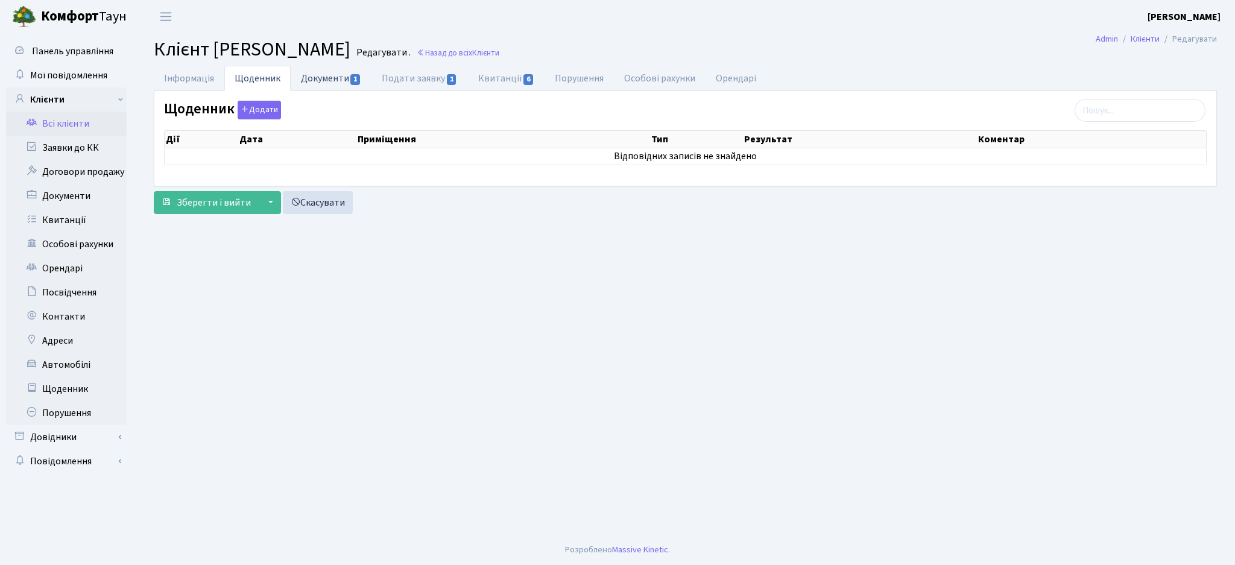
click at [340, 70] on link "Документи 1" at bounding box center [331, 78] width 81 height 25
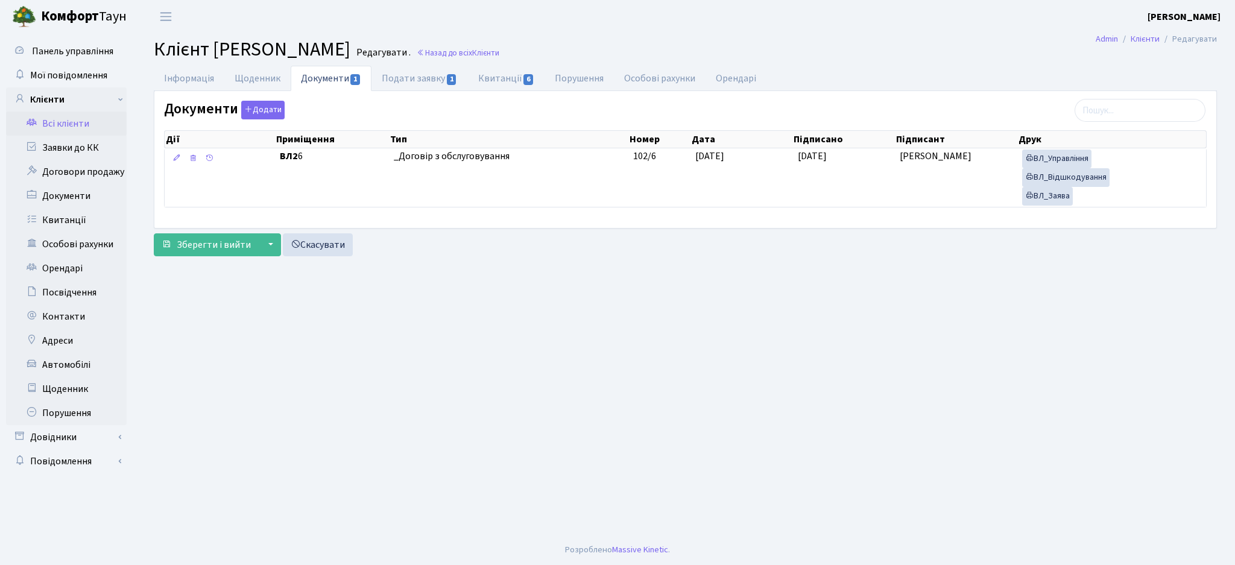
click at [177, 63] on main "Admin Клієнти Редагувати Клієнт Потоцька Інна Миколаївна Редагувати . Назад до …" at bounding box center [686, 284] width 1100 height 502
click at [183, 77] on link "Інформація" at bounding box center [189, 78] width 71 height 25
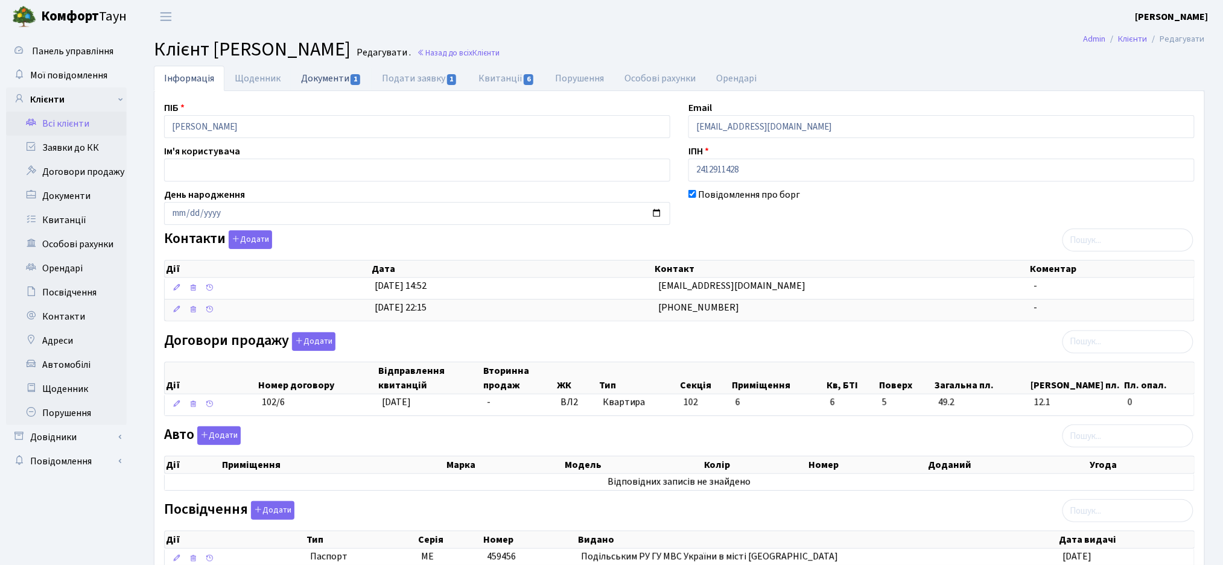
click at [320, 72] on link "Документи 1" at bounding box center [331, 78] width 81 height 25
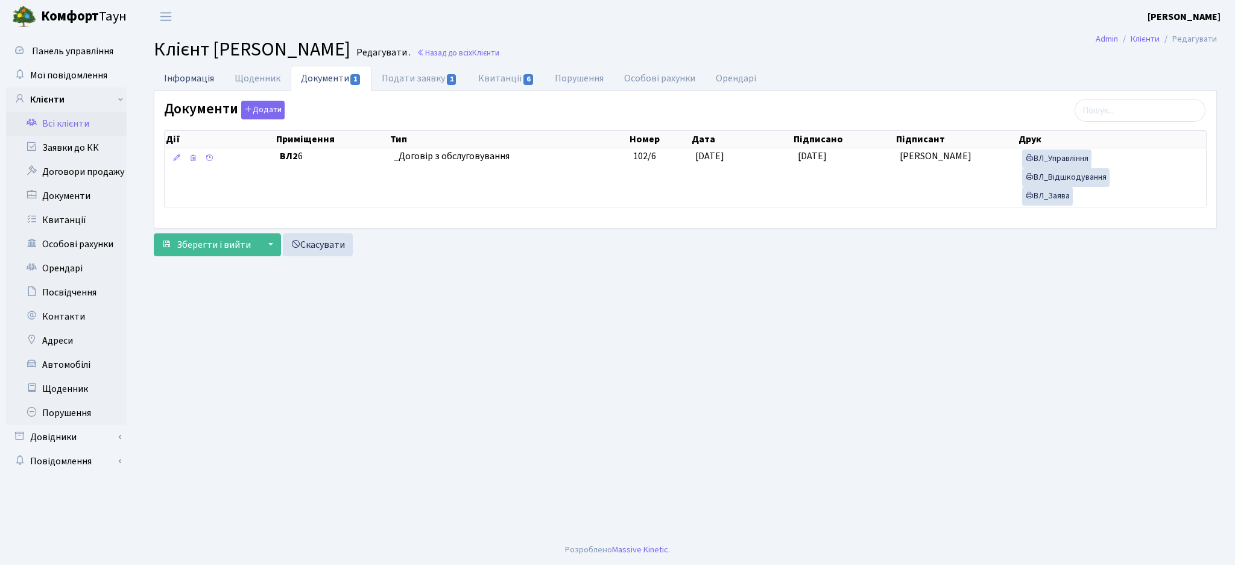
click at [170, 72] on link "Інформація" at bounding box center [189, 78] width 71 height 25
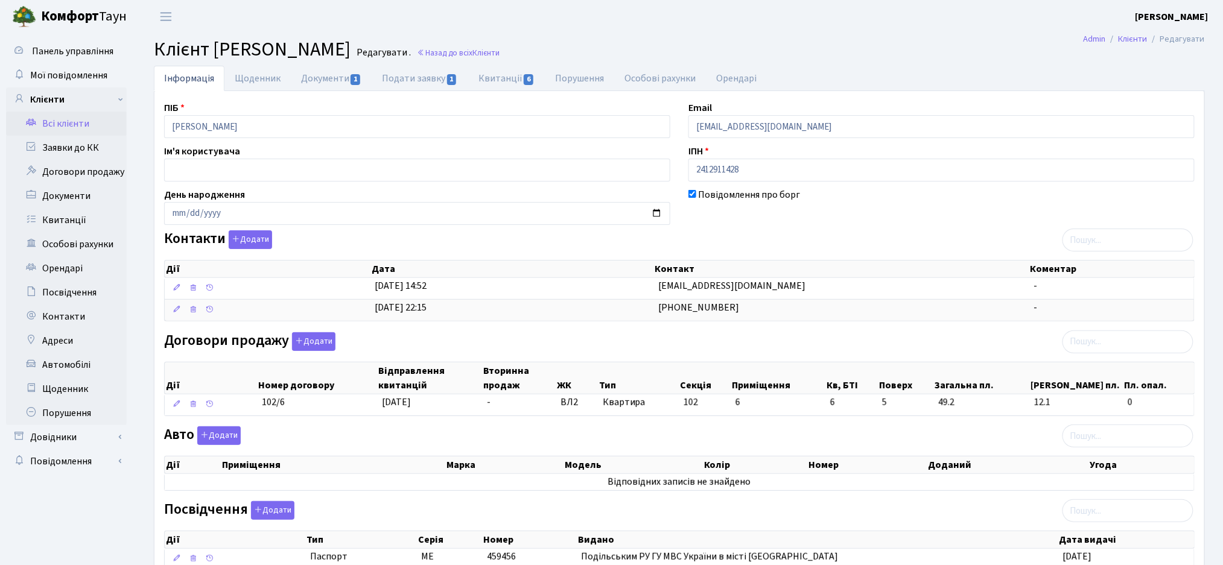
click at [76, 129] on link "Всі клієнти" at bounding box center [66, 124] width 121 height 24
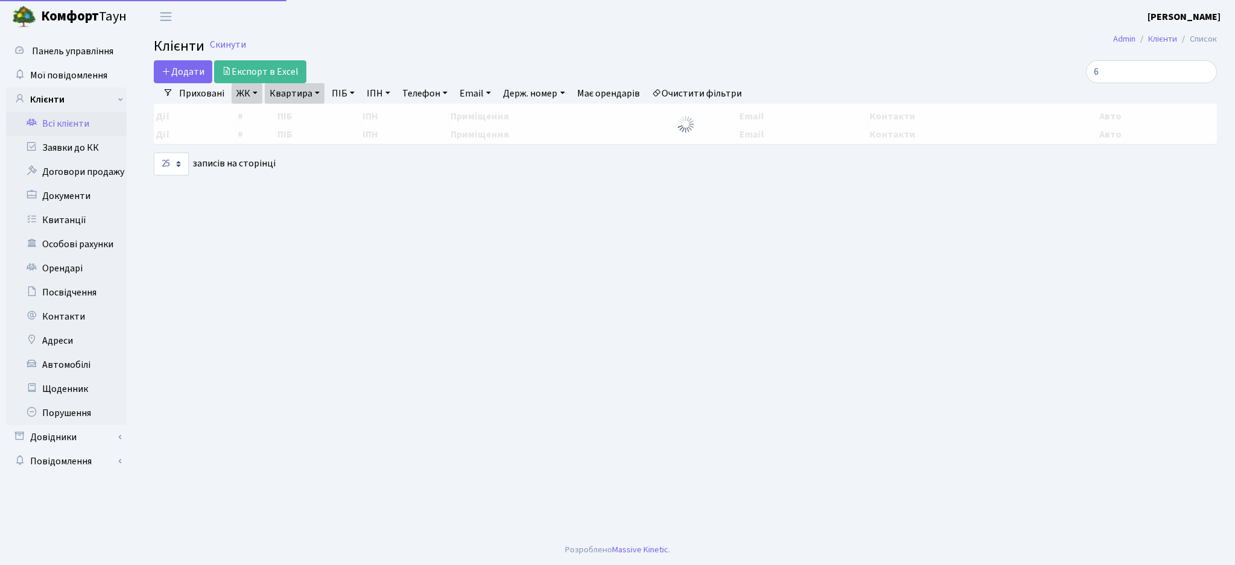
select select "25"
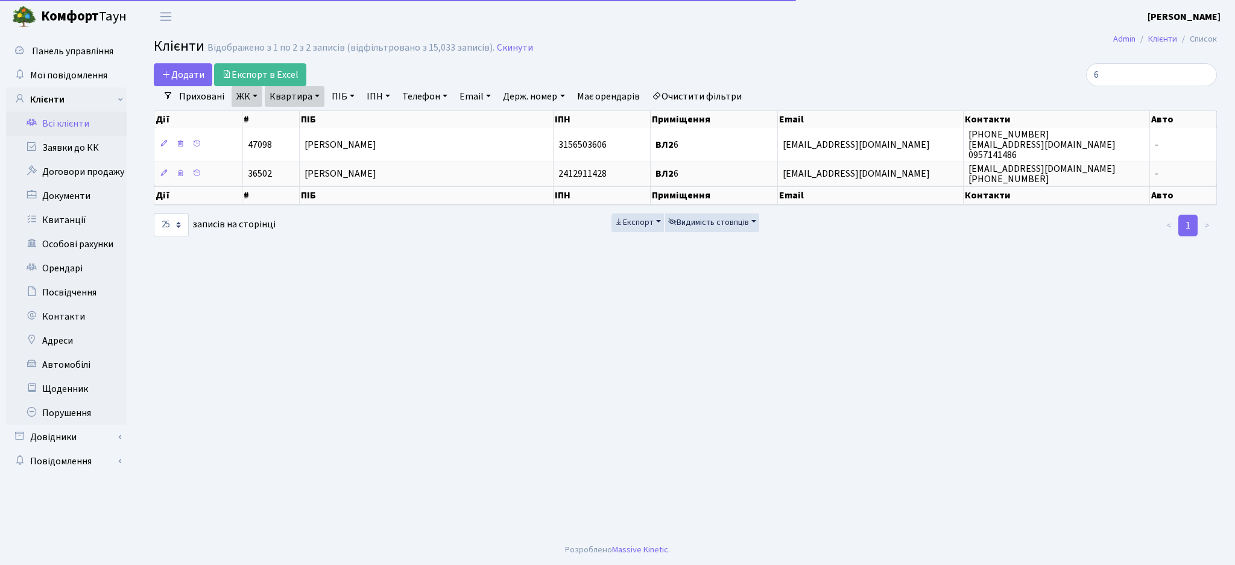
click at [246, 98] on link "ЖК" at bounding box center [247, 96] width 31 height 21
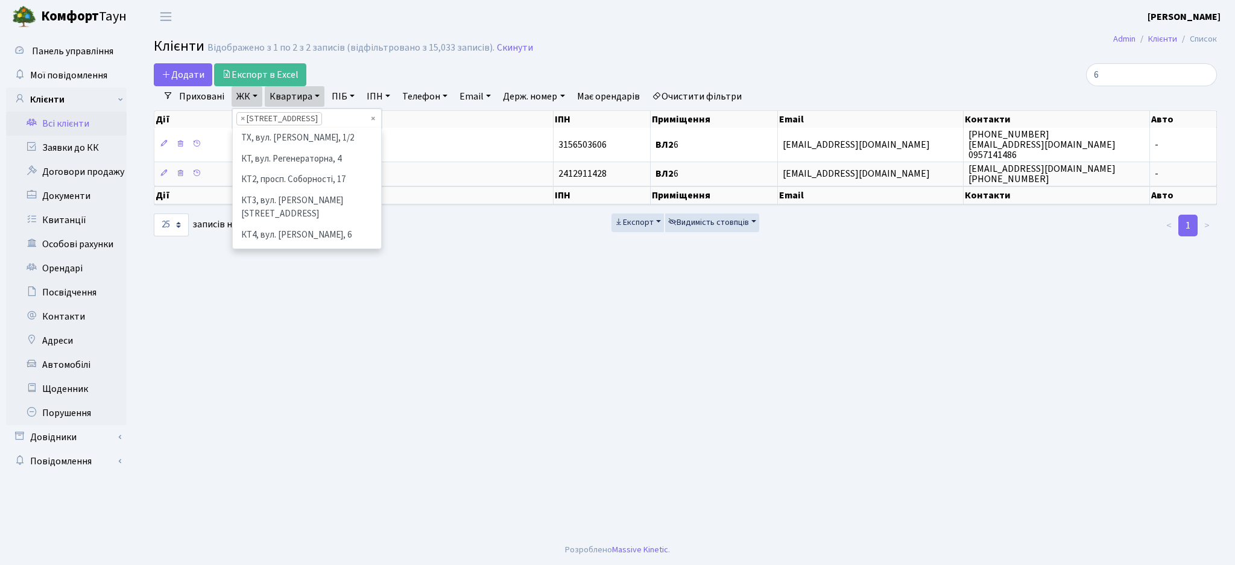
scroll to position [270, 0]
click at [701, 45] on h2 "Клієнти Відображено з 1 по 2 з 2 записів (відфільтровано з 15,033 записів). Ски…" at bounding box center [686, 48] width 1064 height 21
